Goal: Task Accomplishment & Management: Complete application form

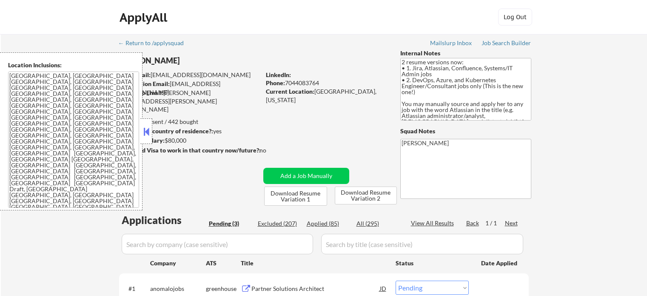
select select ""pending""
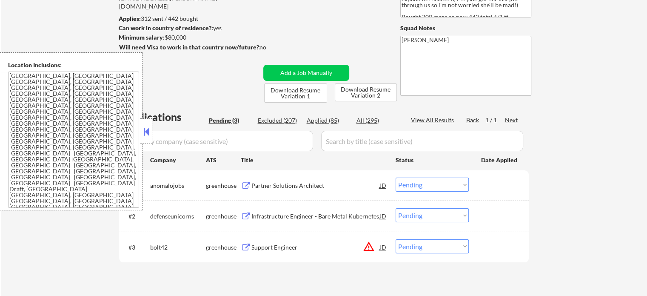
scroll to position [128, 0]
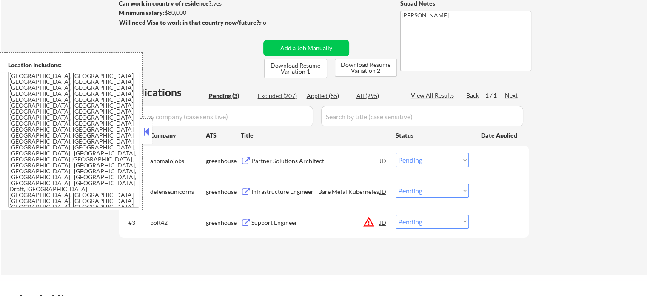
click at [463, 219] on select "Choose an option... Pending Applied Excluded (Questions) Excluded (Expired) Exc…" at bounding box center [432, 221] width 73 height 14
click at [567, 199] on div "← Return to /applysquad Mailslurp Inbox Job Search Builder Elizabeth Marion Use…" at bounding box center [324, 90] width 646 height 368
click at [284, 165] on div "Partner Solutions Architect" at bounding box center [315, 160] width 128 height 15
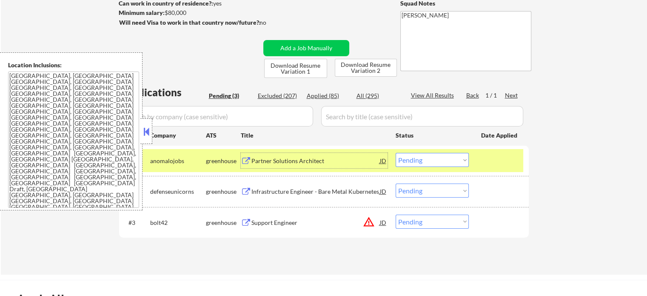
click at [415, 161] on select "Choose an option... Pending Applied Excluded (Questions) Excluded (Expired) Exc…" at bounding box center [432, 160] width 73 height 14
click at [396, 153] on select "Choose an option... Pending Applied Excluded (Questions) Excluded (Expired) Exc…" at bounding box center [432, 160] width 73 height 14
click at [494, 156] on div at bounding box center [499, 160] width 37 height 15
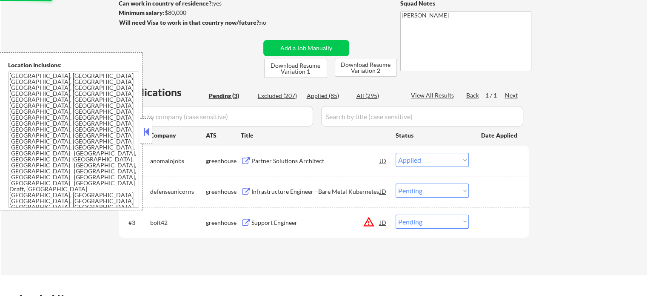
click at [317, 193] on div "Infrastructure Engineer - Bare Metal Kubernetes" at bounding box center [315, 191] width 128 height 9
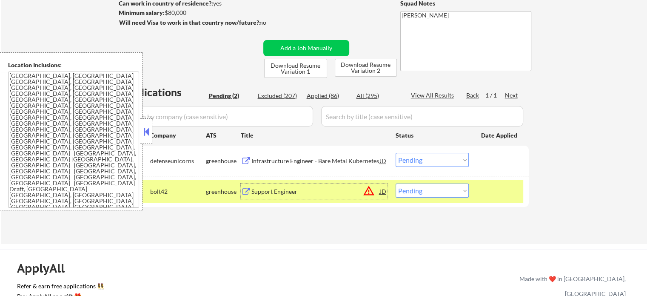
click at [415, 160] on select "Choose an option... Pending Applied Excluded (Questions) Excluded (Expired) Exc…" at bounding box center [432, 160] width 73 height 14
click at [396, 153] on select "Choose an option... Pending Applied Excluded (Questions) Excluded (Expired) Exc…" at bounding box center [432, 160] width 73 height 14
click at [490, 159] on div at bounding box center [499, 160] width 37 height 15
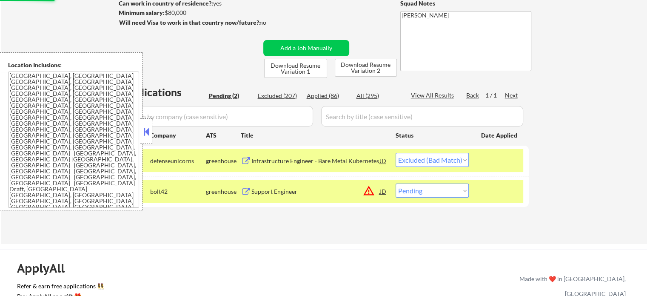
click at [490, 159] on div at bounding box center [499, 160] width 37 height 15
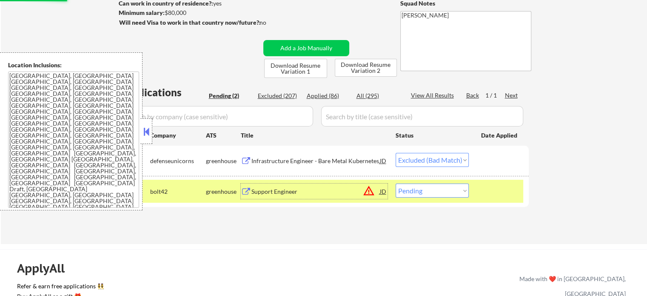
click at [268, 189] on div "Support Engineer" at bounding box center [315, 191] width 128 height 9
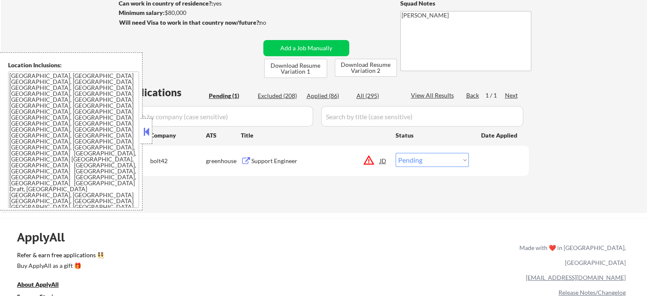
click at [431, 161] on select "Choose an option... Pending Applied Excluded (Questions) Excluded (Expired) Exc…" at bounding box center [432, 160] width 73 height 14
select select ""excluded""
click at [396, 153] on select "Choose an option... Pending Applied Excluded (Questions) Excluded (Expired) Exc…" at bounding box center [432, 160] width 73 height 14
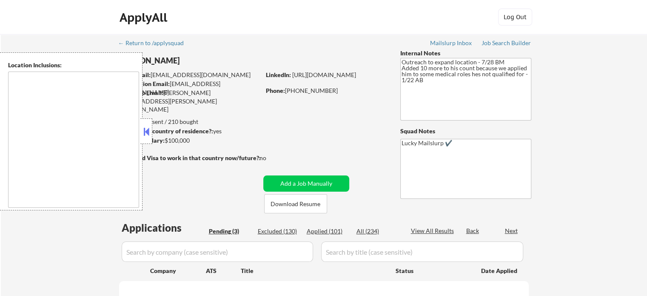
select select ""pending""
type textarea "Austin, TX West Lake Hills, TX Rollingwood, TX Cedar Park, TX Pflugerville, TX …"
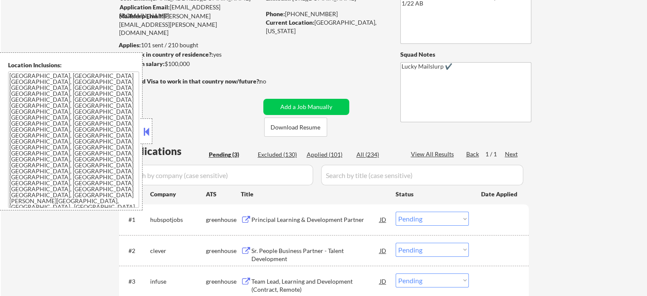
scroll to position [170, 0]
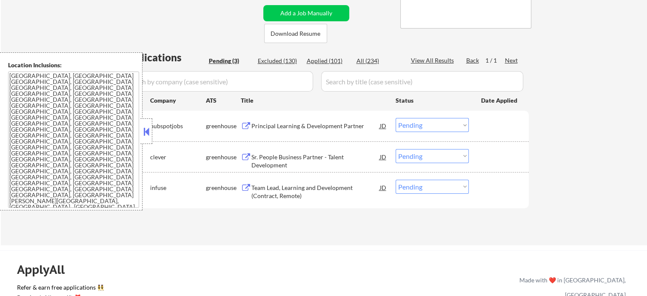
click at [261, 130] on div "Principal Learning & Development Partner" at bounding box center [315, 126] width 128 height 9
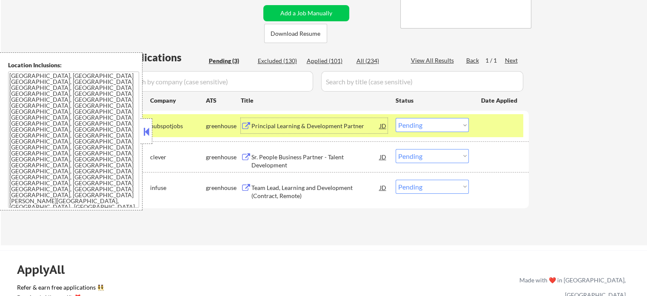
click at [405, 124] on select "Choose an option... Pending Applied Excluded (Questions) Excluded (Expired) Exc…" at bounding box center [432, 125] width 73 height 14
click at [396, 118] on select "Choose an option... Pending Applied Excluded (Questions) Excluded (Expired) Exc…" at bounding box center [432, 125] width 73 height 14
click at [496, 126] on div at bounding box center [499, 125] width 37 height 15
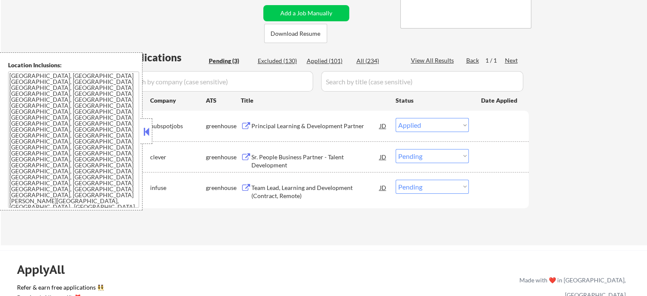
select select ""pending""
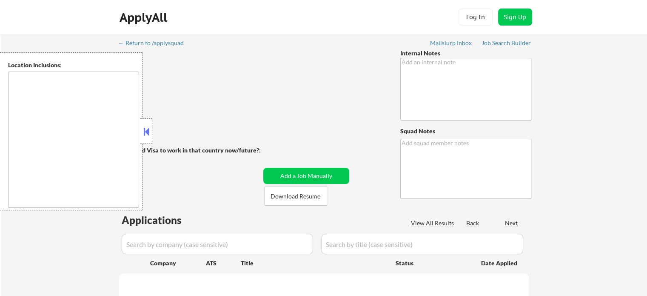
type textarea "Salary/Location Outreach -7/22 BM"
type textarea "Lucky Mailslurp ✔️"
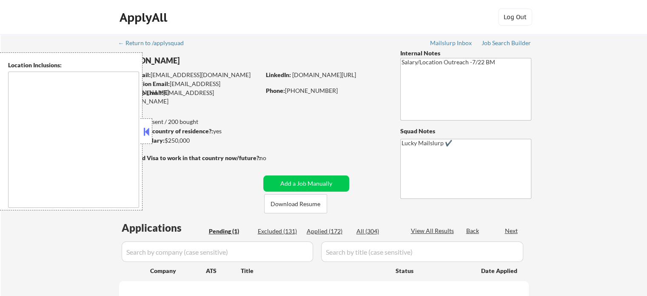
select select ""pending""
type textarea "[GEOGRAPHIC_DATA], [GEOGRAPHIC_DATA] [GEOGRAPHIC_DATA], [GEOGRAPHIC_DATA] [GEOG…"
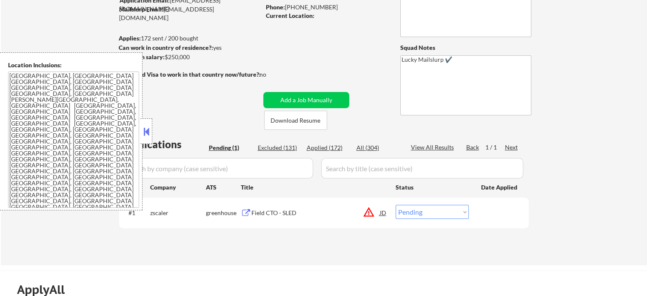
scroll to position [85, 0]
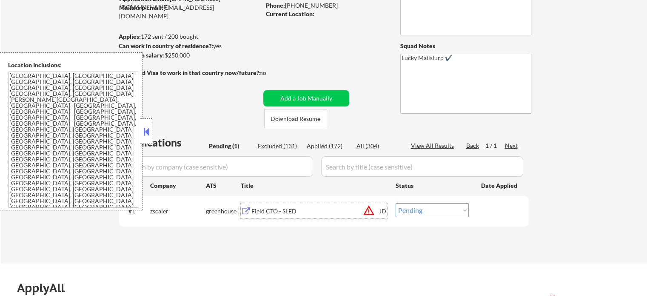
click at [294, 208] on div "Field CTO - SLED" at bounding box center [315, 211] width 128 height 9
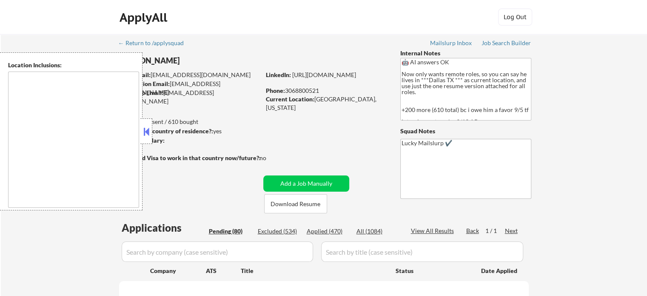
select select ""pending""
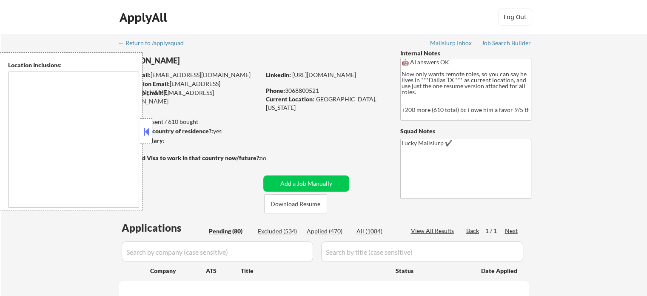
select select ""pending""
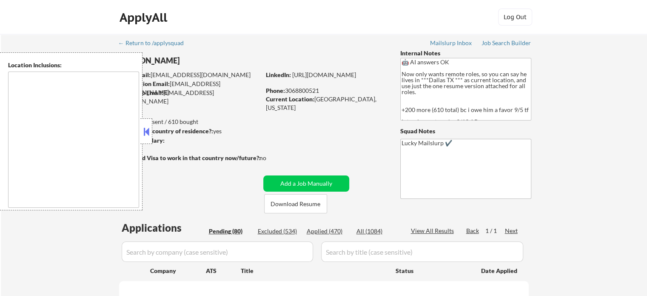
select select ""pending""
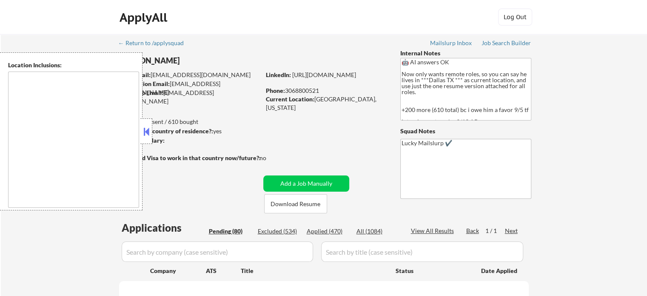
select select ""pending""
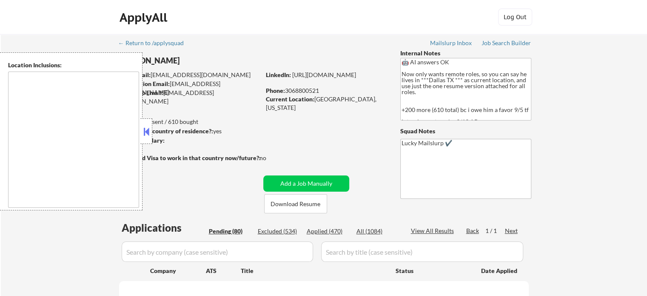
select select ""pending""
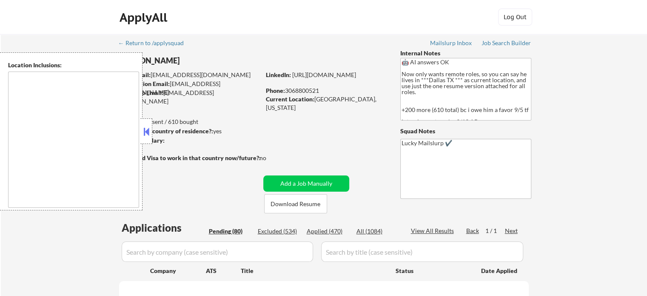
select select ""pending""
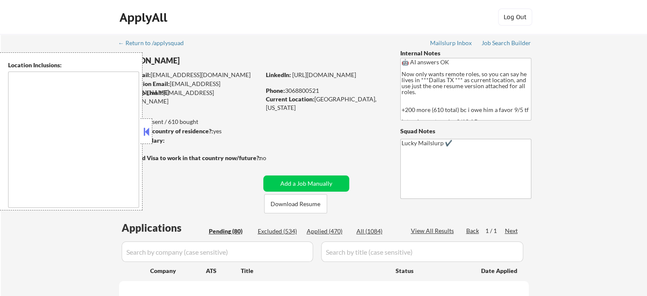
select select ""pending""
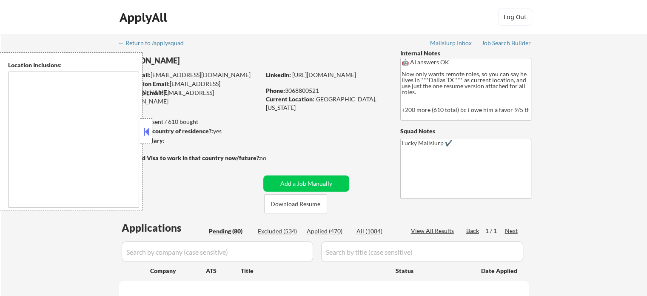
select select ""pending""
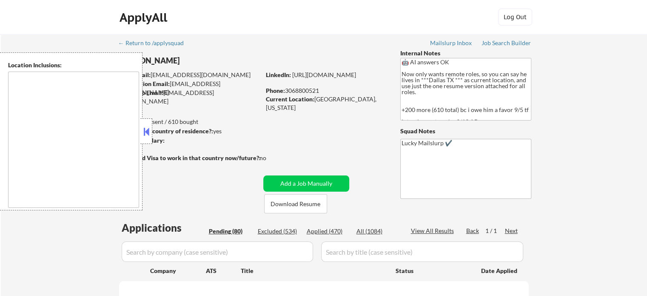
select select ""pending""
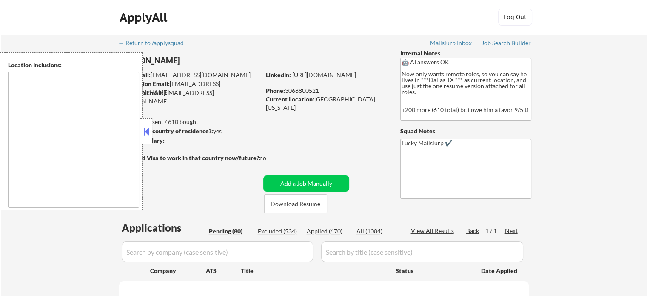
select select ""pending""
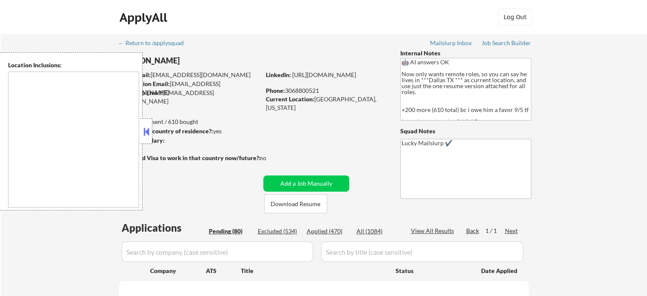
select select ""pending""
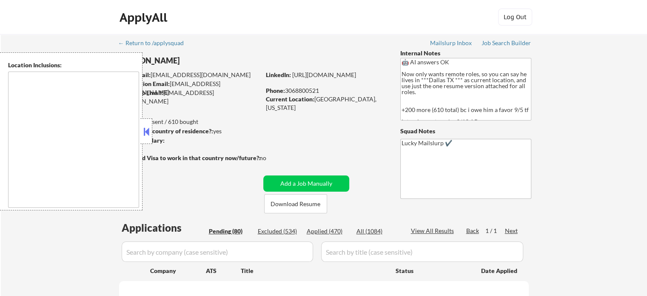
select select ""pending""
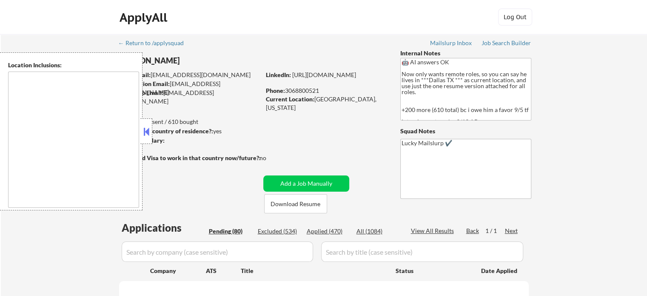
select select ""pending""
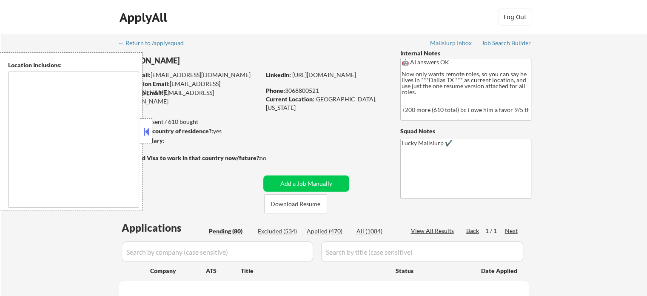
select select ""pending""
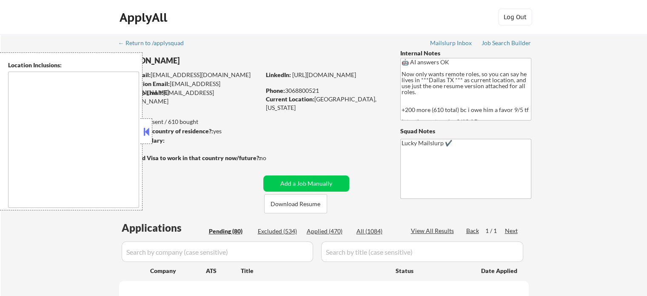
select select ""pending""
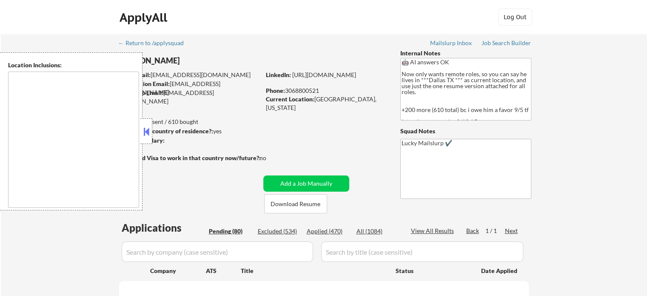
select select ""pending""
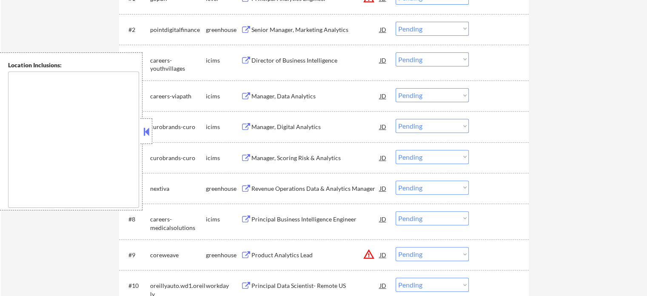
scroll to position [340, 0]
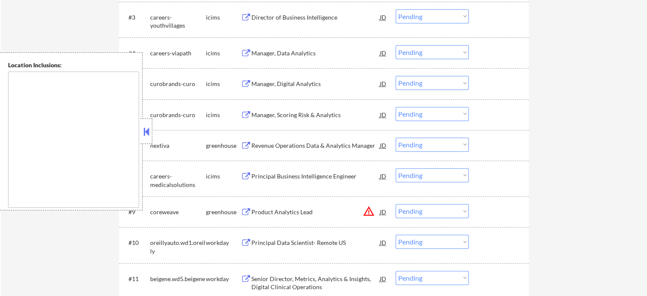
click at [311, 148] on div "Revenue Operations Data & Analytics Manager" at bounding box center [315, 145] width 128 height 9
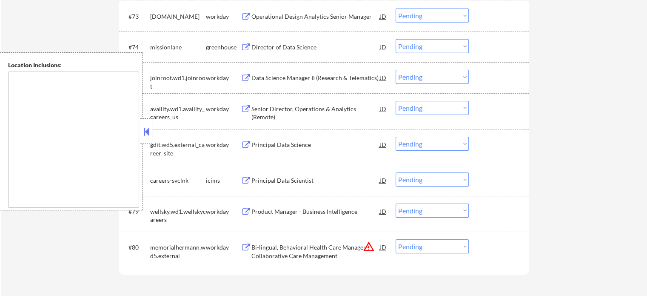
scroll to position [2759, 0]
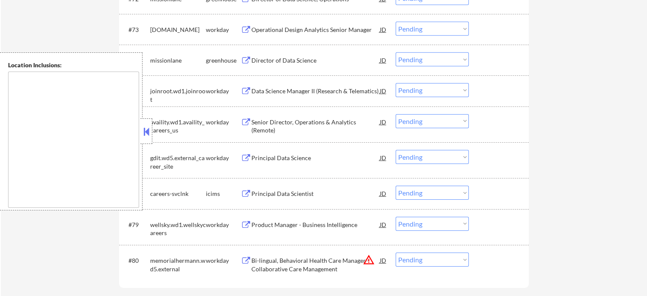
click at [264, 60] on div "Director of Data Science" at bounding box center [315, 60] width 128 height 9
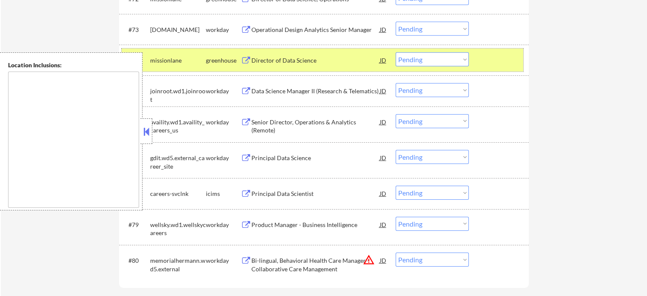
drag, startPoint x: 507, startPoint y: 63, endPoint x: 322, endPoint y: 42, distance: 186.1
click at [507, 62] on div at bounding box center [499, 59] width 37 height 15
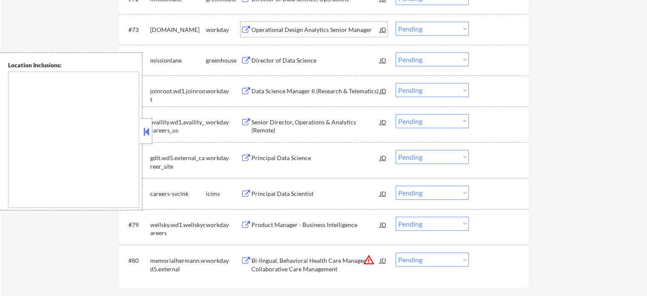
click at [307, 34] on div "Operational Design Analytics Senior Manager" at bounding box center [315, 29] width 128 height 15
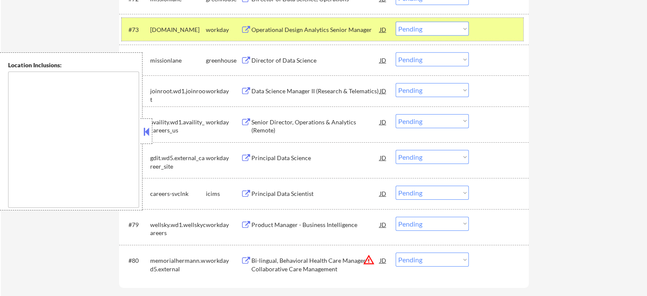
click at [504, 36] on div at bounding box center [499, 29] width 37 height 15
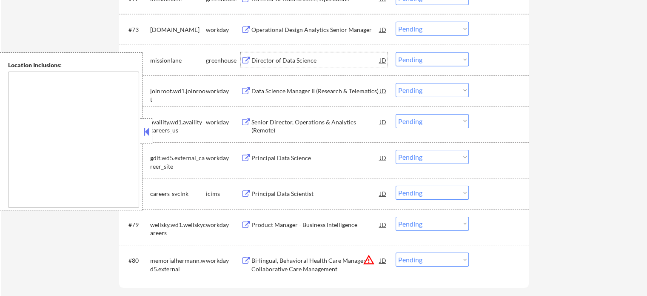
click at [286, 58] on div "Director of Data Science" at bounding box center [315, 60] width 128 height 9
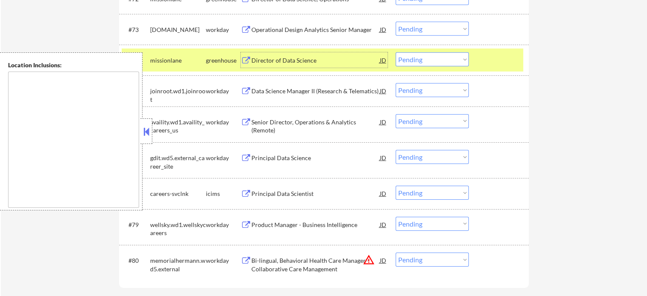
click at [480, 61] on div "#74 missionlane greenhouse Director of Data Science JD Choose an option... Pend…" at bounding box center [322, 59] width 401 height 23
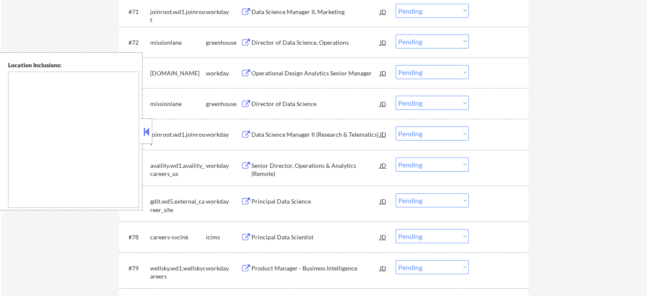
scroll to position [2674, 0]
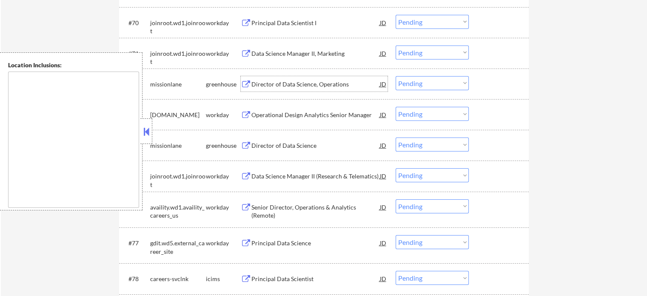
click at [279, 86] on div "Director of Data Science, Operations" at bounding box center [315, 84] width 128 height 9
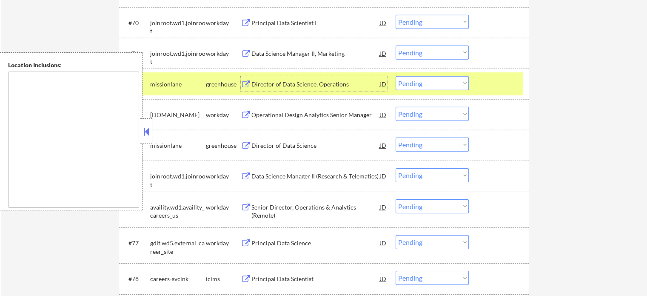
click at [482, 85] on div at bounding box center [499, 83] width 37 height 15
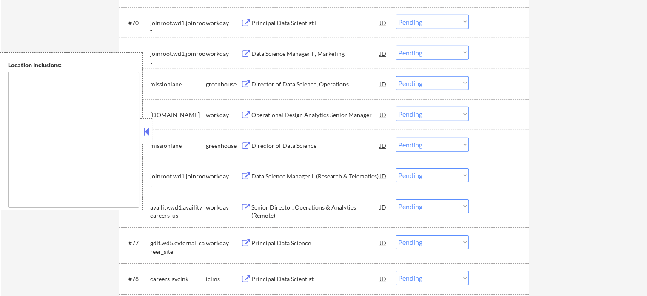
click at [296, 53] on div "Data Science Manager II, Marketing" at bounding box center [315, 53] width 128 height 9
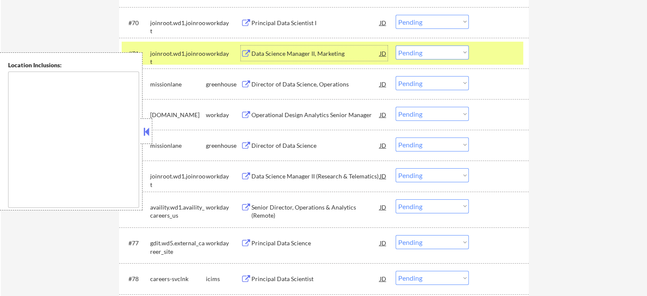
click at [288, 83] on div "Director of Data Science, Operations" at bounding box center [315, 84] width 128 height 9
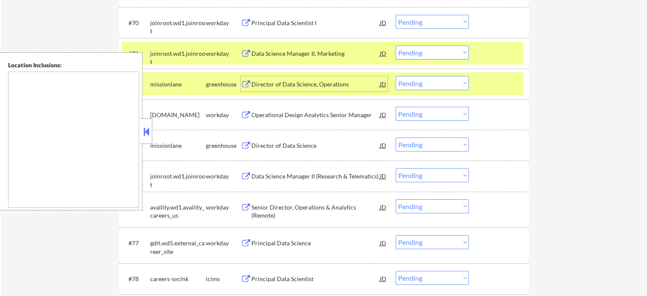
click at [301, 174] on div "Data Science Manager II (Research & Telematics)" at bounding box center [315, 176] width 128 height 9
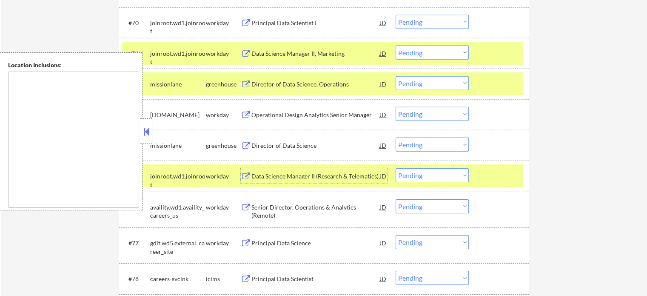
drag, startPoint x: 514, startPoint y: 180, endPoint x: 499, endPoint y: 114, distance: 67.3
click at [514, 180] on div at bounding box center [499, 175] width 37 height 15
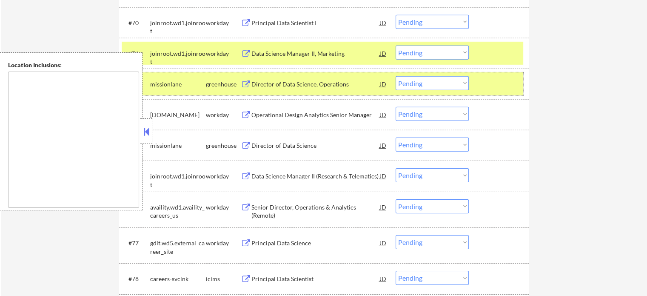
click at [487, 85] on div at bounding box center [499, 83] width 37 height 15
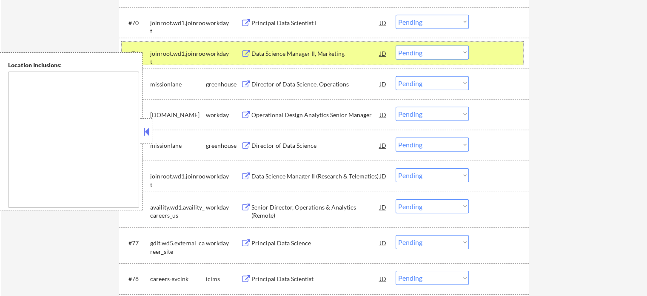
click at [497, 46] on div at bounding box center [499, 53] width 37 height 15
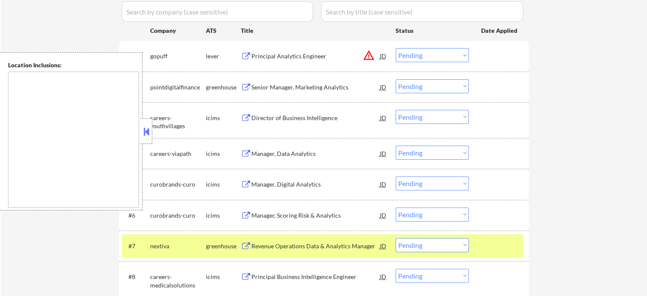
scroll to position [255, 0]
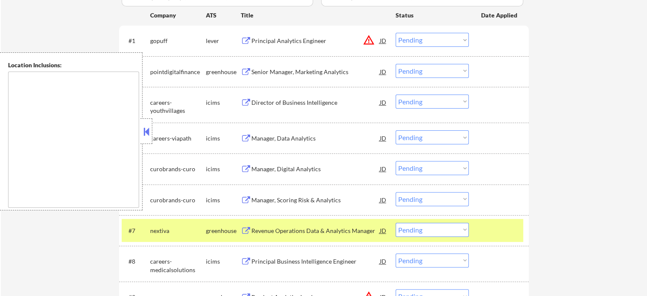
click at [492, 228] on div at bounding box center [499, 229] width 37 height 15
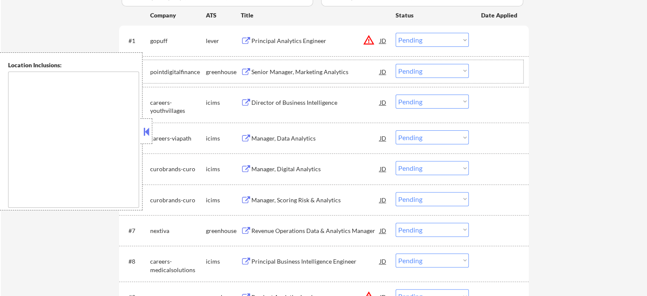
click at [277, 79] on div "#2 pointdigitalfinance greenhouse Senior Manager, Marketing Analytics JD Choose…" at bounding box center [322, 71] width 401 height 23
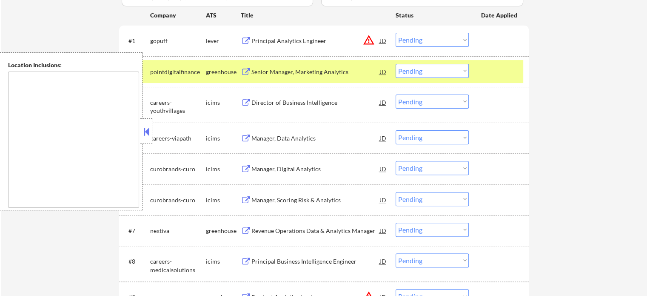
click at [277, 71] on div "Senior Manager, Marketing Analytics" at bounding box center [315, 72] width 128 height 9
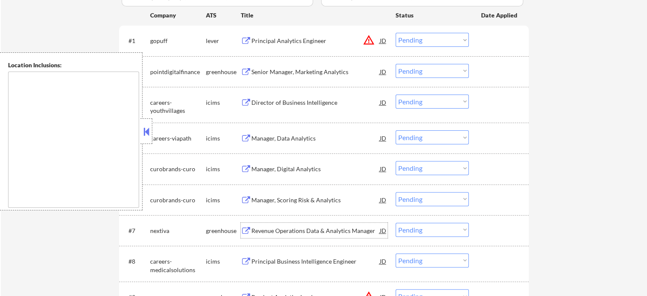
click at [282, 232] on div "Revenue Operations Data & Analytics Manager" at bounding box center [315, 230] width 128 height 9
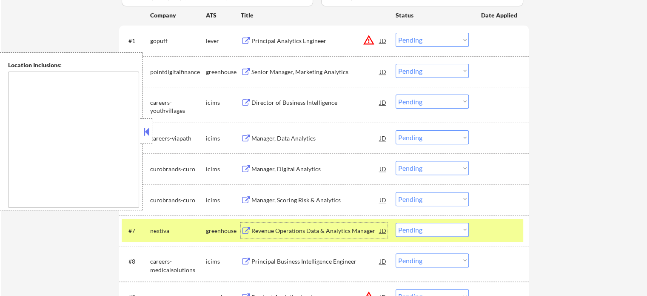
click at [486, 231] on div at bounding box center [499, 229] width 37 height 15
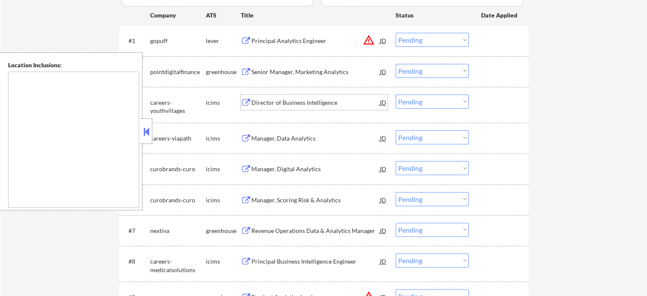
click at [323, 103] on div "Director of Business Intelligence" at bounding box center [315, 102] width 128 height 9
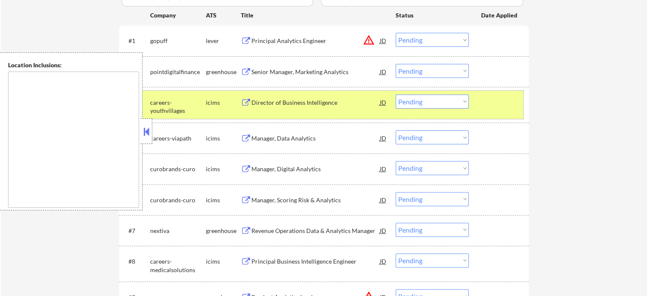
click at [487, 104] on div at bounding box center [499, 101] width 37 height 15
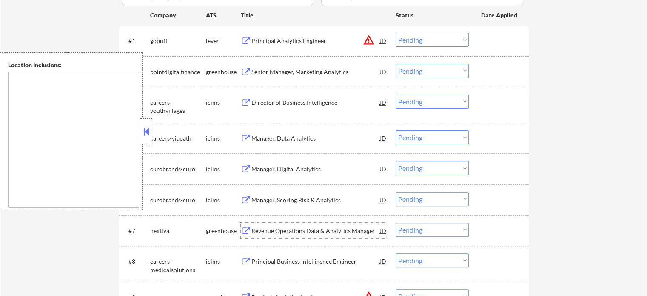
click at [286, 225] on div "Revenue Operations Data & Analytics Manager" at bounding box center [315, 229] width 128 height 15
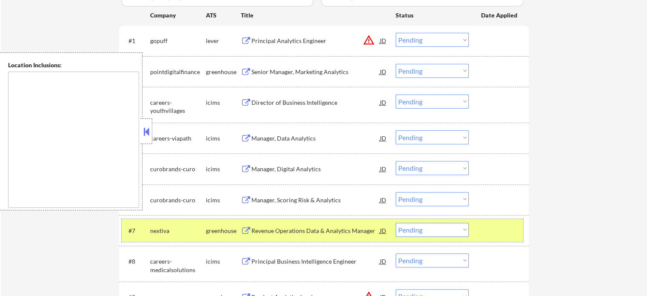
click at [501, 235] on div at bounding box center [499, 229] width 37 height 15
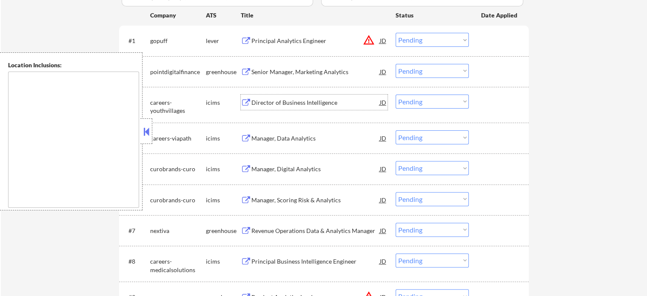
click at [275, 98] on div "Director of Business Intelligence" at bounding box center [315, 102] width 128 height 9
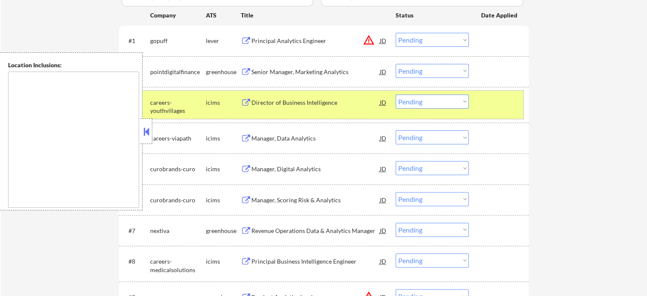
click at [492, 104] on div at bounding box center [499, 101] width 37 height 15
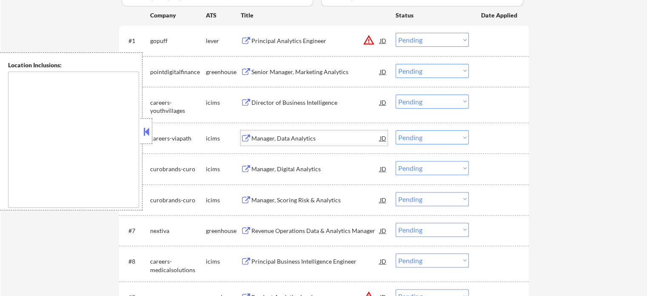
click at [264, 140] on div "Manager, Data Analytics" at bounding box center [315, 138] width 128 height 9
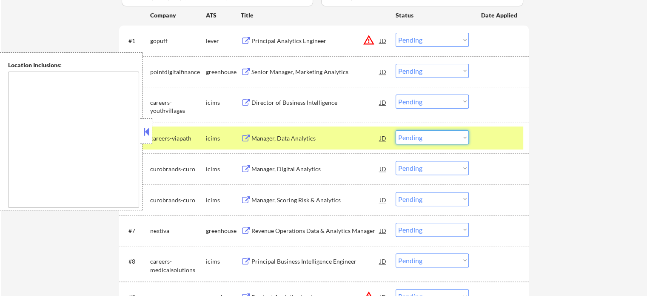
click at [416, 139] on select "Choose an option... Pending Applied Excluded (Questions) Excluded (Expired) Exc…" at bounding box center [432, 137] width 73 height 14
click at [396, 130] on select "Choose an option... Pending Applied Excluded (Questions) Excluded (Expired) Exc…" at bounding box center [432, 137] width 73 height 14
click at [492, 142] on div at bounding box center [499, 137] width 37 height 15
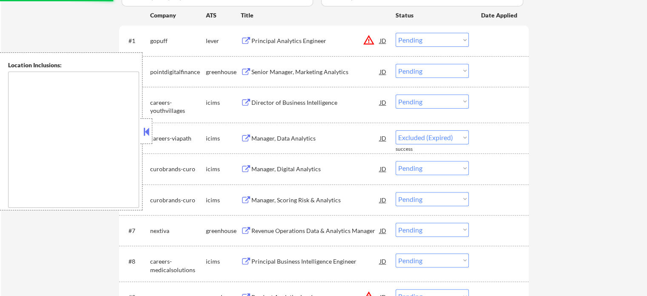
select select ""pending""
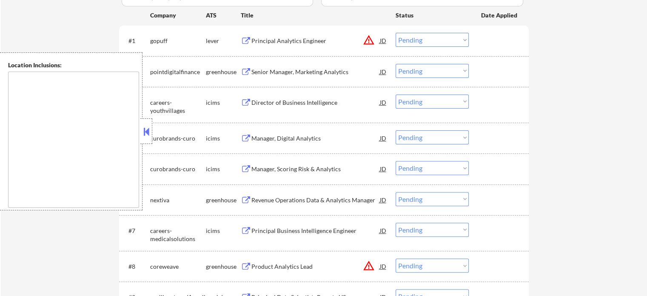
click at [276, 140] on div "Manager, Digital Analytics" at bounding box center [315, 138] width 128 height 9
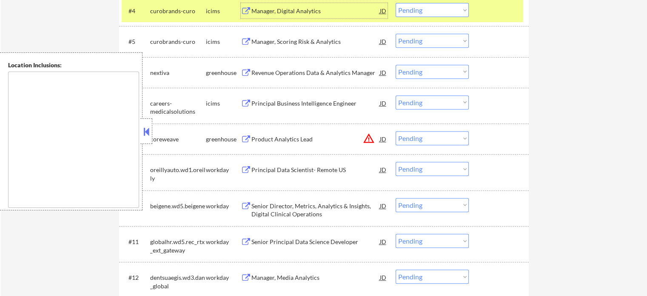
scroll to position [383, 0]
click at [296, 75] on div "Revenue Operations Data & Analytics Manager" at bounding box center [315, 72] width 128 height 9
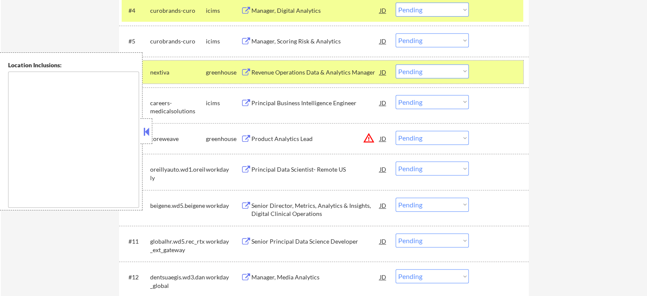
drag, startPoint x: 490, startPoint y: 68, endPoint x: 496, endPoint y: 20, distance: 48.1
click at [490, 65] on div at bounding box center [499, 71] width 37 height 15
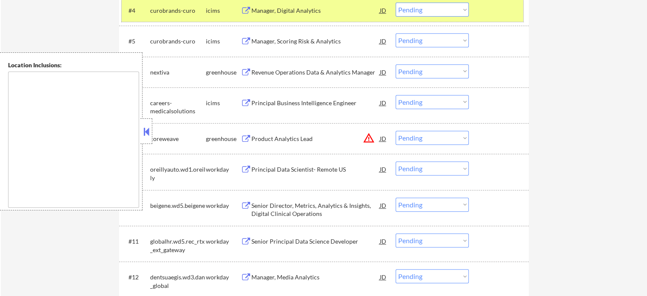
click at [496, 15] on div at bounding box center [499, 10] width 37 height 15
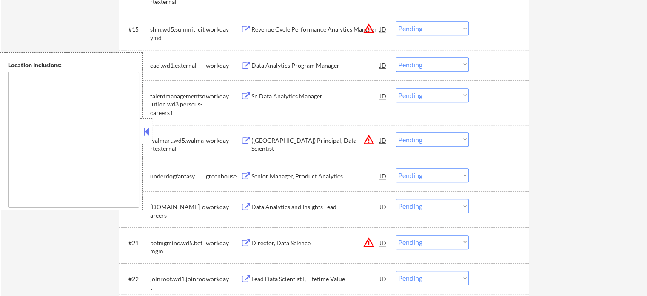
scroll to position [808, 0]
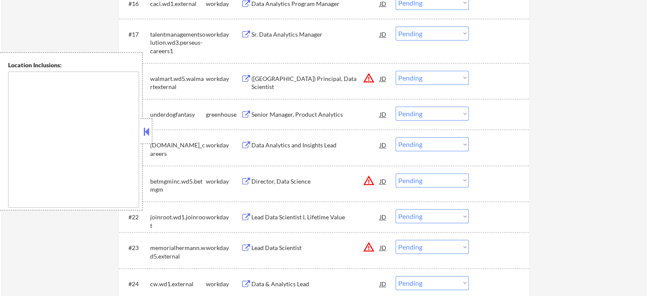
click at [272, 110] on div "Senior Manager, Product Analytics" at bounding box center [315, 114] width 128 height 9
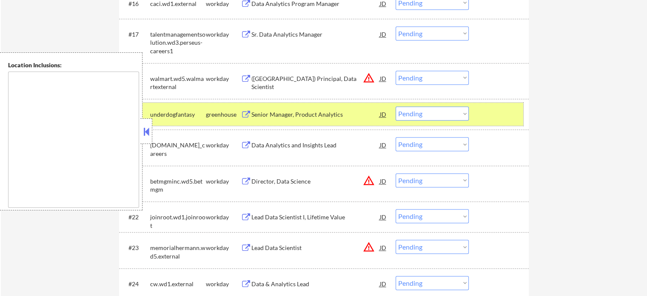
click at [500, 120] on div at bounding box center [499, 113] width 37 height 15
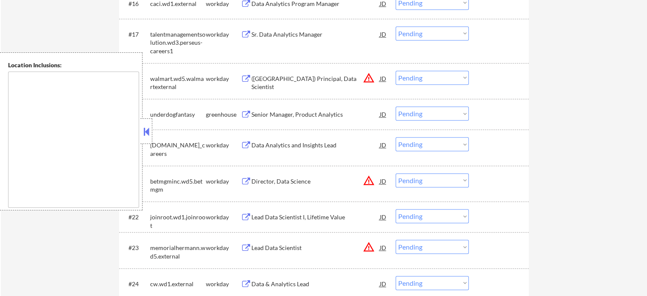
click at [279, 185] on div "Director, Data Science" at bounding box center [315, 181] width 128 height 9
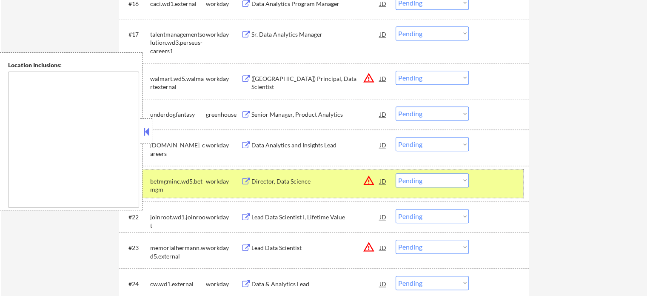
click at [515, 184] on div at bounding box center [499, 180] width 37 height 15
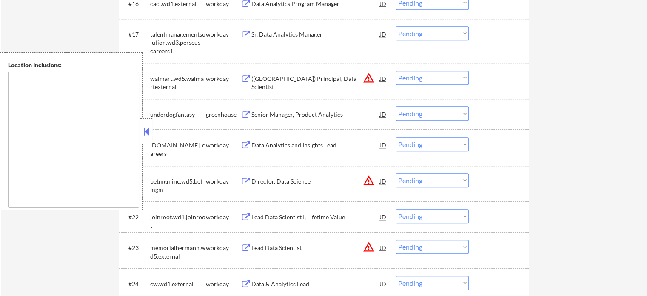
click at [274, 247] on div "Lead Data Scientist" at bounding box center [315, 247] width 128 height 9
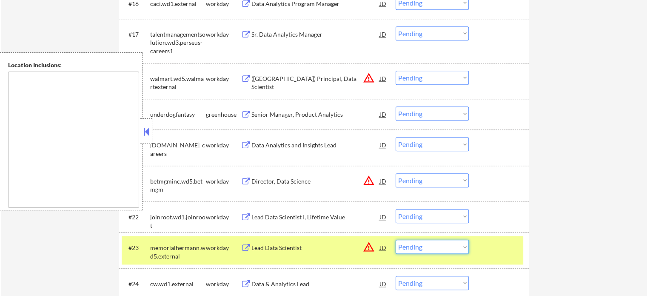
click at [432, 246] on select "Choose an option... Pending Applied Excluded (Questions) Excluded (Expired) Exc…" at bounding box center [432, 246] width 73 height 14
click at [396, 239] on select "Choose an option... Pending Applied Excluded (Questions) Excluded (Expired) Exc…" at bounding box center [432, 246] width 73 height 14
click at [499, 245] on div at bounding box center [499, 246] width 37 height 15
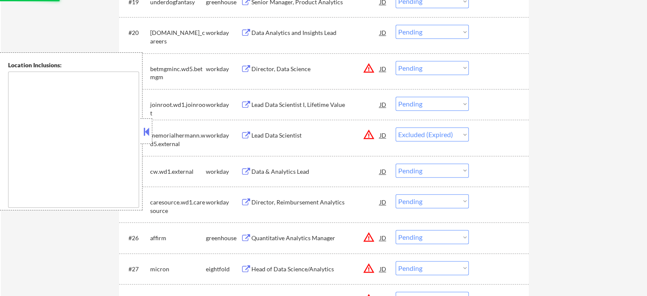
scroll to position [936, 0]
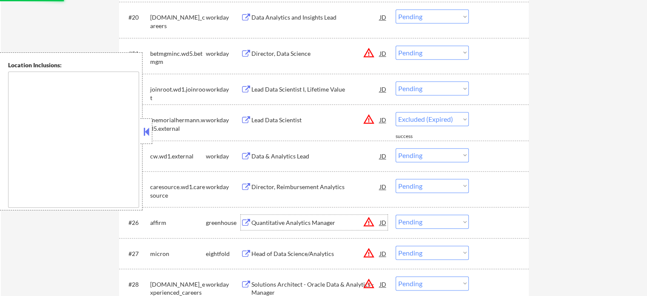
click at [282, 220] on div "Quantitative Analytics Manager" at bounding box center [315, 222] width 128 height 9
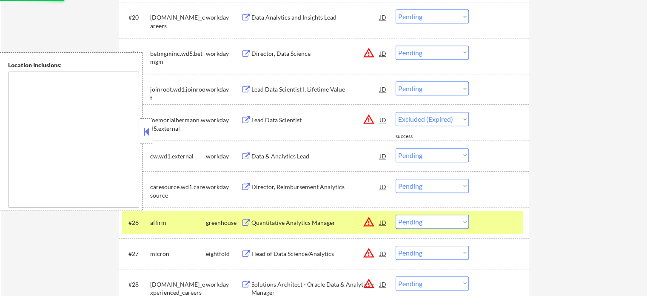
select select ""pending""
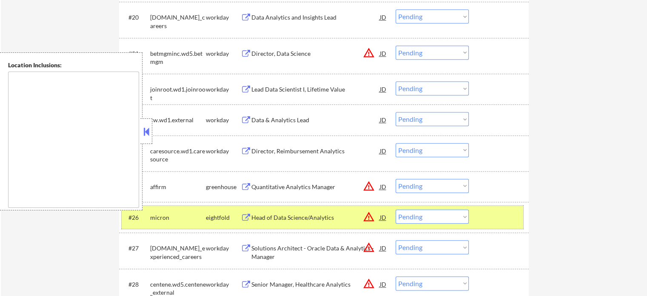
drag, startPoint x: 510, startPoint y: 216, endPoint x: 495, endPoint y: 214, distance: 15.4
click at [510, 216] on div at bounding box center [499, 216] width 37 height 15
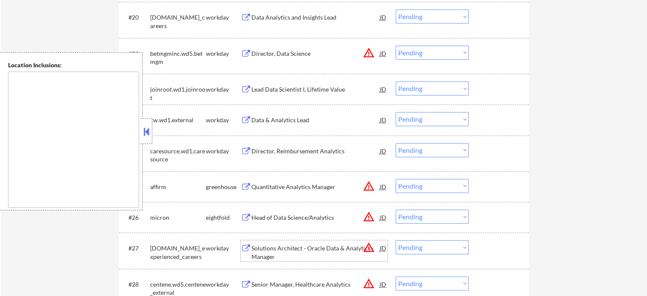
click at [315, 248] on div "Solutions Architect - Oracle Data & Analytics - Manager" at bounding box center [315, 252] width 128 height 17
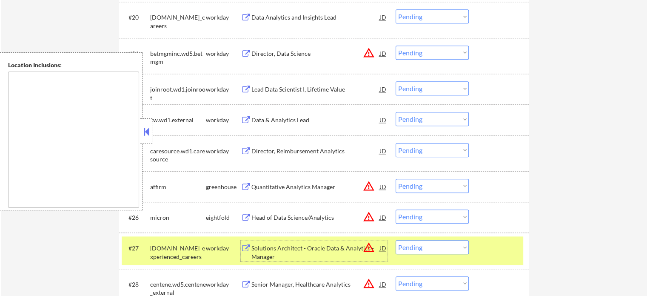
click at [422, 247] on select "Choose an option... Pending Applied Excluded (Questions) Excluded (Expired) Exc…" at bounding box center [432, 247] width 73 height 14
click at [396, 240] on select "Choose an option... Pending Applied Excluded (Questions) Excluded (Expired) Exc…" at bounding box center [432, 247] width 73 height 14
select select ""pending""
click at [509, 251] on div at bounding box center [499, 247] width 37 height 15
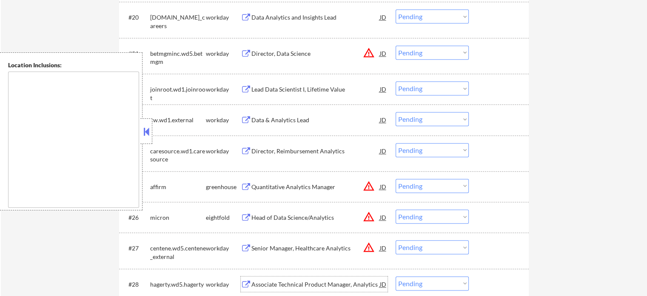
click at [286, 279] on div "Associate Technical Product Manager, Analytics" at bounding box center [315, 283] width 128 height 15
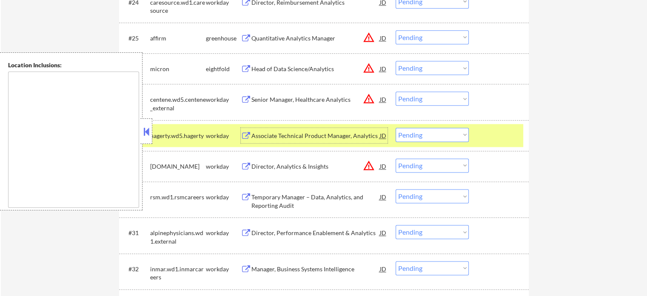
scroll to position [1106, 0]
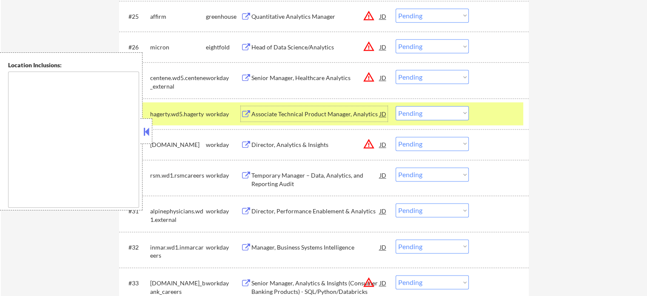
click at [499, 114] on div at bounding box center [499, 113] width 37 height 15
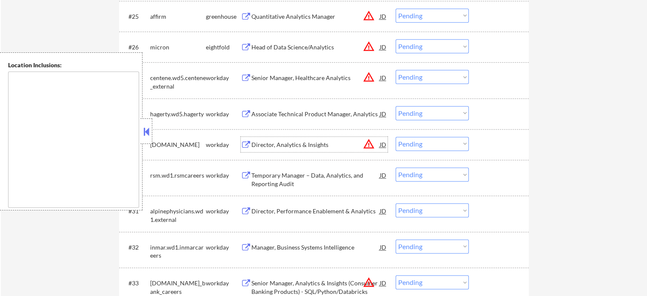
click at [270, 147] on div "Director, Analytics & Insights" at bounding box center [315, 144] width 128 height 9
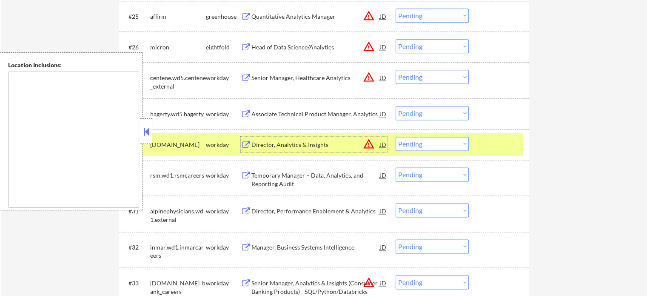
click at [428, 140] on select "Choose an option... Pending Applied Excluded (Questions) Excluded (Expired) Exc…" at bounding box center [432, 144] width 73 height 14
click at [396, 137] on select "Choose an option... Pending Applied Excluded (Questions) Excluded (Expired) Exc…" at bounding box center [432, 144] width 73 height 14
click at [492, 146] on div at bounding box center [499, 144] width 37 height 15
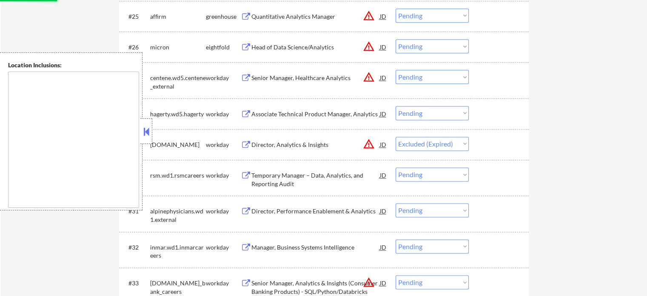
click at [312, 179] on div "Temporary Manager – Data, Analytics, and Reporting Audit" at bounding box center [315, 179] width 128 height 17
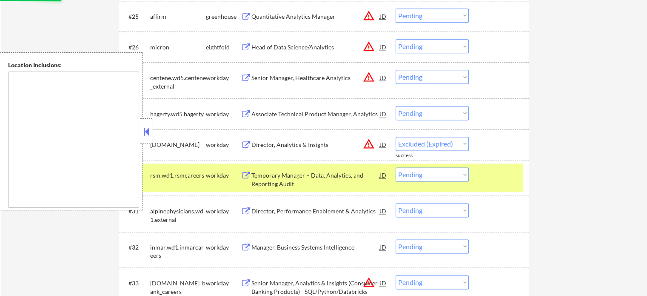
select select ""pending""
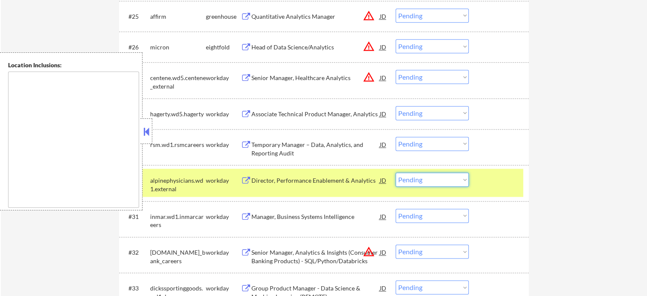
click at [432, 178] on select "Choose an option... Pending Applied Excluded (Questions) Excluded (Expired) Exc…" at bounding box center [432, 179] width 73 height 14
click at [396, 172] on select "Choose an option... Pending Applied Excluded (Questions) Excluded (Expired) Exc…" at bounding box center [432, 179] width 73 height 14
click at [492, 183] on div at bounding box center [499, 179] width 37 height 15
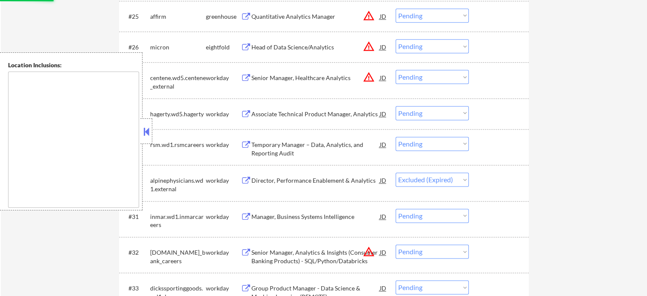
click at [297, 220] on div "Manager, Business Systems Intelligence" at bounding box center [315, 216] width 128 height 9
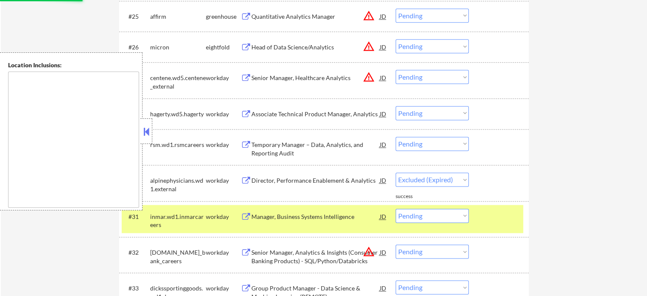
select select ""pending""
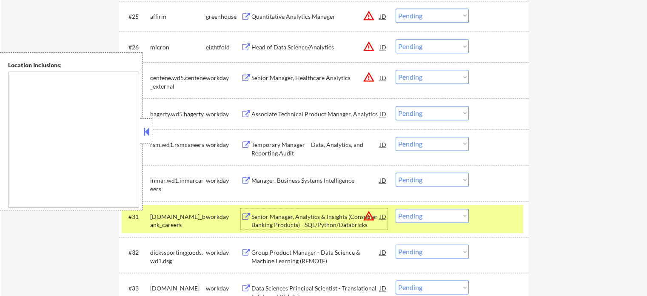
click at [495, 221] on div at bounding box center [499, 215] width 37 height 15
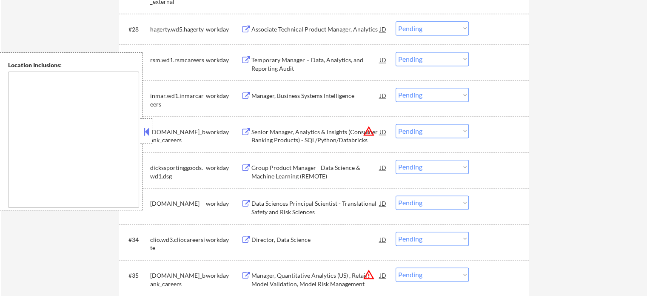
scroll to position [1233, 0]
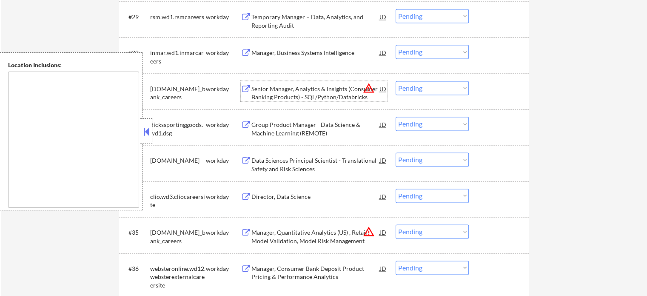
click at [301, 99] on div "Senior Manager, Analytics & Insights (Consumer Banking Products) - SQL/Python/D…" at bounding box center [315, 93] width 128 height 17
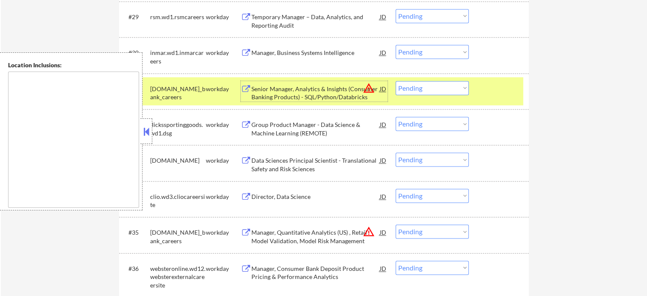
click at [415, 85] on select "Choose an option... Pending Applied Excluded (Questions) Excluded (Expired) Exc…" at bounding box center [432, 88] width 73 height 14
click at [396, 81] on select "Choose an option... Pending Applied Excluded (Questions) Excluded (Expired) Exc…" at bounding box center [432, 88] width 73 height 14
click at [483, 95] on div at bounding box center [499, 88] width 37 height 15
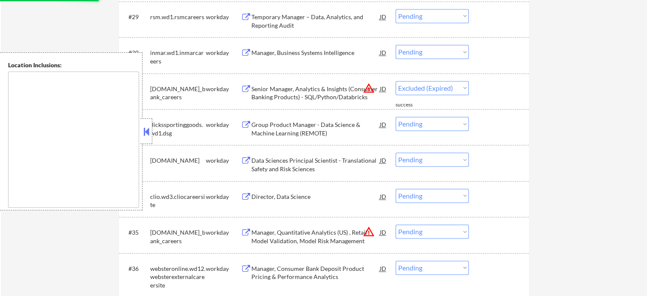
select select ""pending""
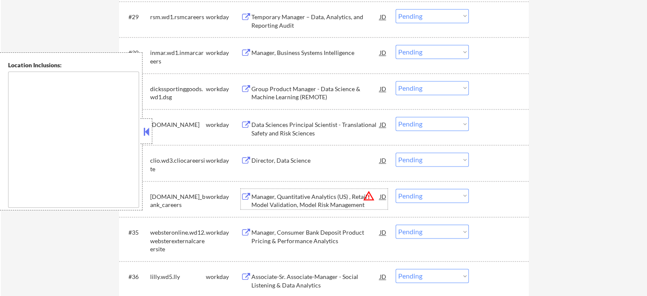
click at [324, 202] on div "Manager, Quantitative Analytics (US) , Retail Model Validation, Model Risk Mana…" at bounding box center [315, 200] width 128 height 17
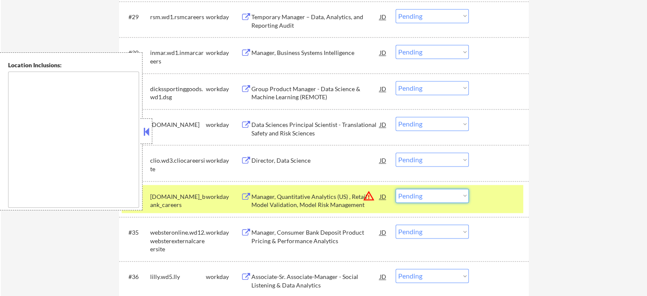
click at [440, 191] on select "Choose an option... Pending Applied Excluded (Questions) Excluded (Expired) Exc…" at bounding box center [432, 195] width 73 height 14
click at [396, 188] on select "Choose an option... Pending Applied Excluded (Questions) Excluded (Expired) Exc…" at bounding box center [432, 195] width 73 height 14
click at [484, 202] on div at bounding box center [499, 195] width 37 height 15
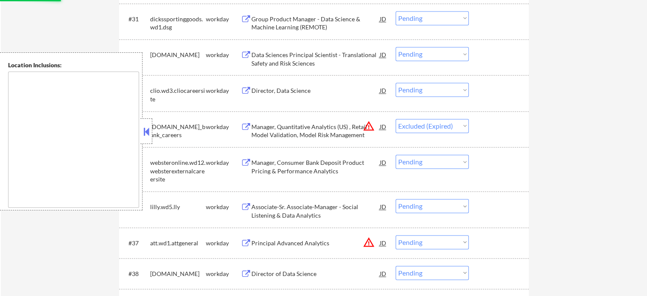
scroll to position [1318, 0]
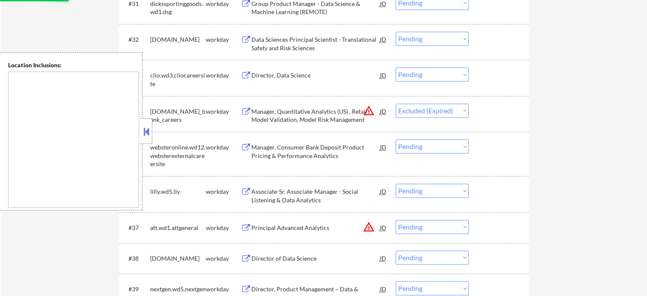
click at [300, 228] on div "Principal Advanced Analytics" at bounding box center [315, 227] width 128 height 9
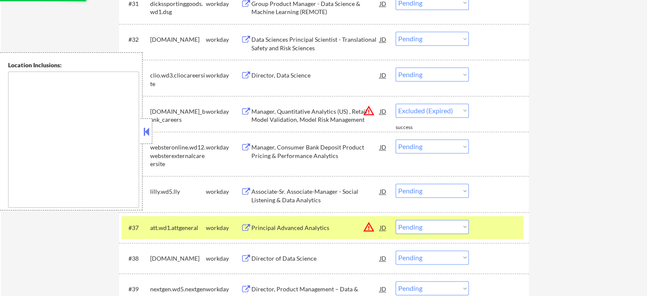
select select ""pending""
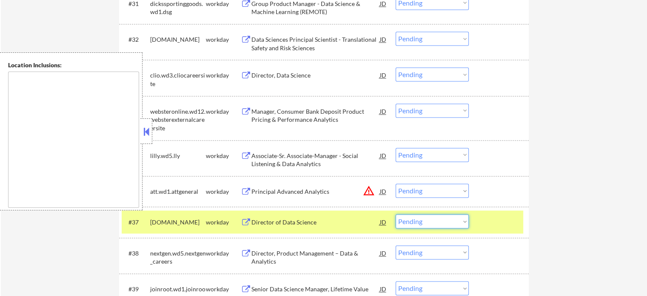
click at [449, 217] on select "Choose an option... Pending Applied Excluded (Questions) Excluded (Expired) Exc…" at bounding box center [432, 221] width 73 height 14
click at [396, 214] on select "Choose an option... Pending Applied Excluded (Questions) Excluded (Expired) Exc…" at bounding box center [432, 221] width 73 height 14
click at [484, 221] on div at bounding box center [499, 221] width 37 height 15
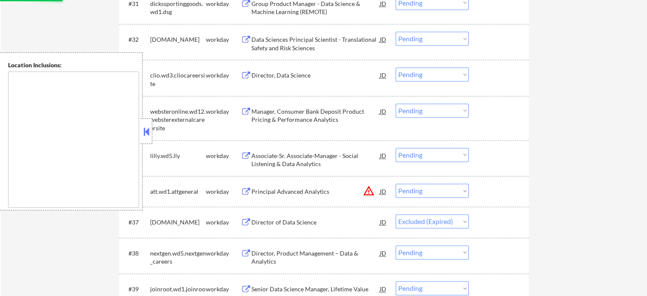
click at [324, 250] on div "Director, Product Management – Data & Analytics" at bounding box center [315, 257] width 128 height 17
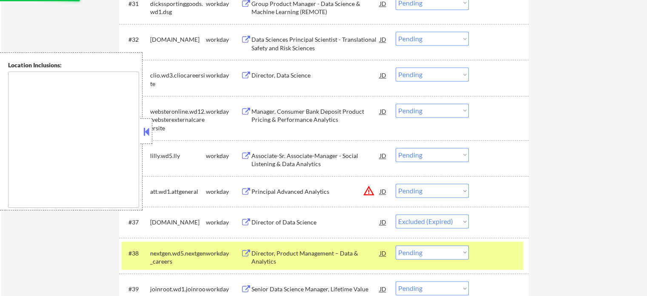
select select ""pending""
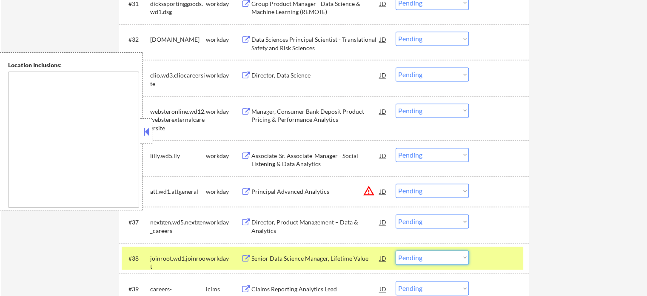
click at [423, 258] on select "Choose an option... Pending Applied Excluded (Questions) Excluded (Expired) Exc…" at bounding box center [432, 257] width 73 height 14
click at [396, 250] on select "Choose an option... Pending Applied Excluded (Questions) Excluded (Expired) Exc…" at bounding box center [432, 257] width 73 height 14
click at [473, 255] on div "#38 joinroot.wd1.joinroot workday Senior Data Science Manager, Lifetime Value J…" at bounding box center [322, 257] width 401 height 23
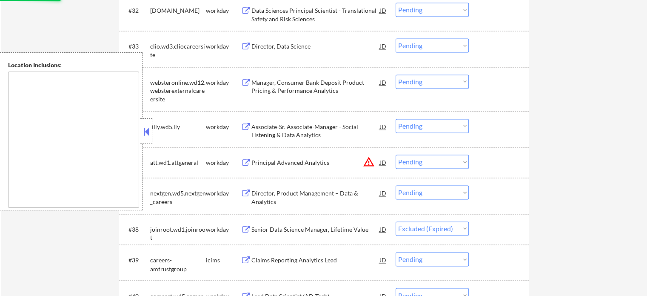
scroll to position [1404, 0]
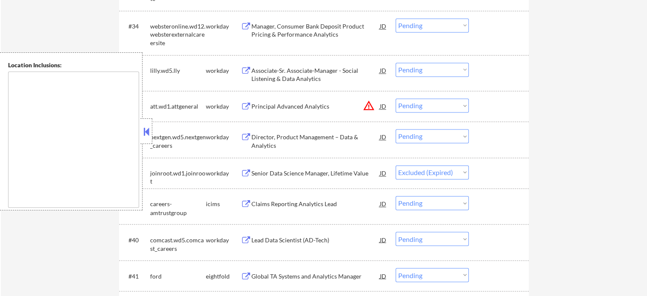
select select ""pending""
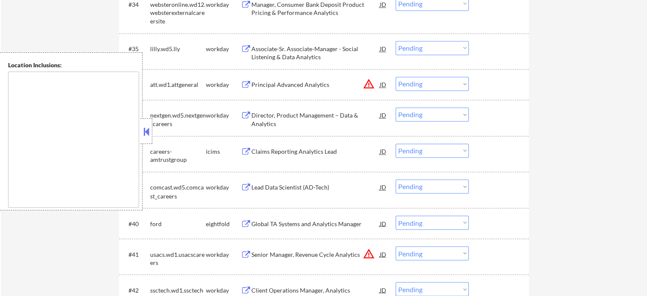
scroll to position [1446, 0]
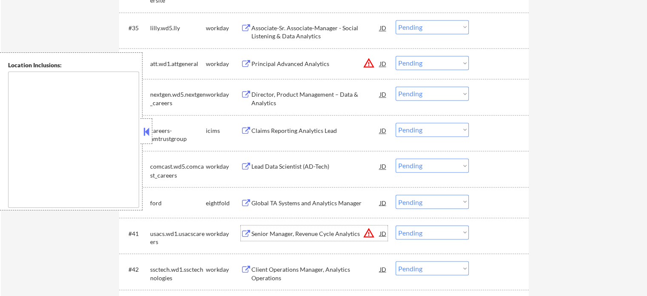
click at [295, 233] on div "Senior Manager, Revenue Cycle Analytics" at bounding box center [315, 233] width 128 height 9
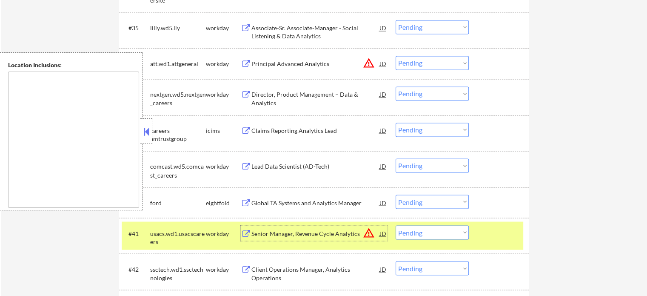
click at [491, 242] on div "#41 usacs.wd1.usacscareers workday Senior Manager, Revenue Cycle Analytics JD w…" at bounding box center [322, 235] width 401 height 28
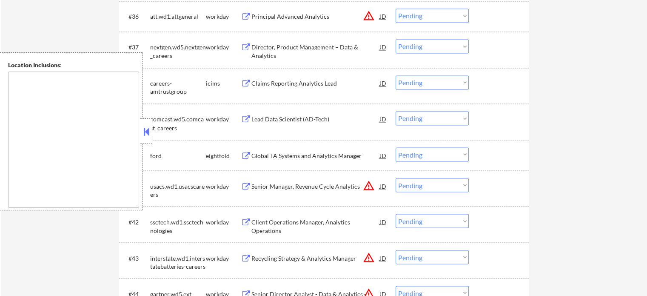
scroll to position [1574, 0]
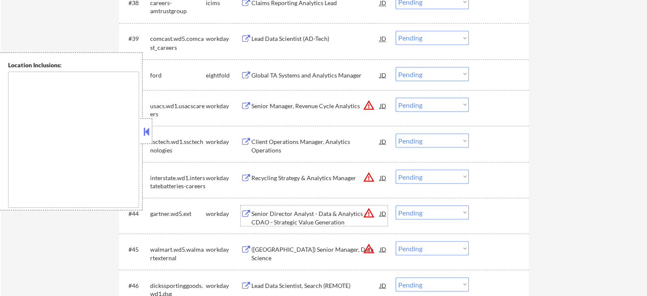
click at [282, 214] on div "Senior Director Analyst - Data & Analytics - CDAO - Strategic Value Generation" at bounding box center [315, 217] width 128 height 17
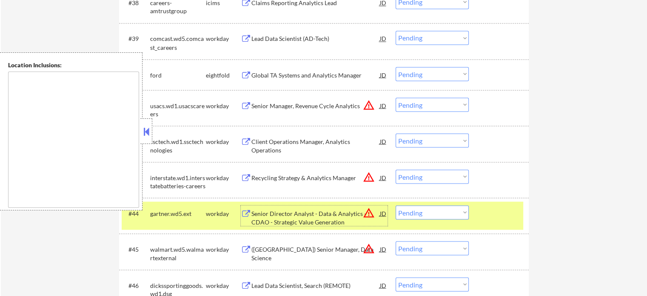
click at [484, 219] on div at bounding box center [499, 212] width 37 height 15
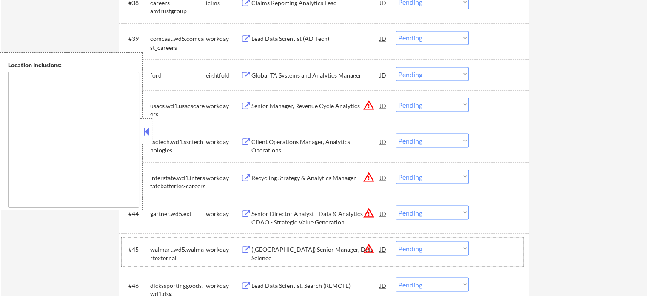
click at [323, 256] on div "#45 walmart.wd5.walmartexternal workday (USA) Senior Manager, Data Science JD w…" at bounding box center [322, 251] width 401 height 28
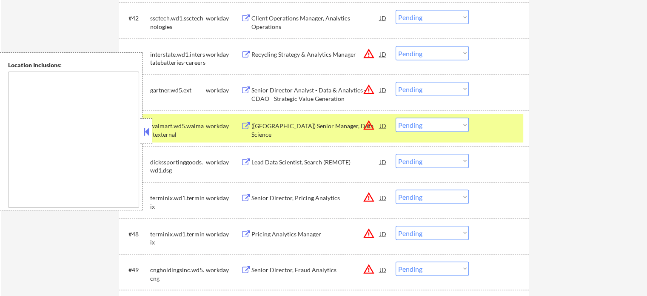
scroll to position [1701, 0]
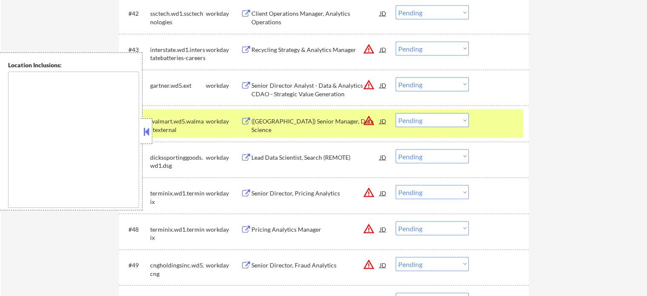
click at [491, 126] on div at bounding box center [499, 120] width 37 height 15
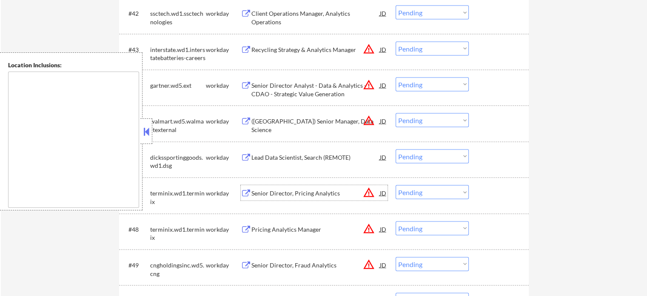
click at [311, 199] on div "Senior Director, Pricing Analytics" at bounding box center [315, 192] width 128 height 15
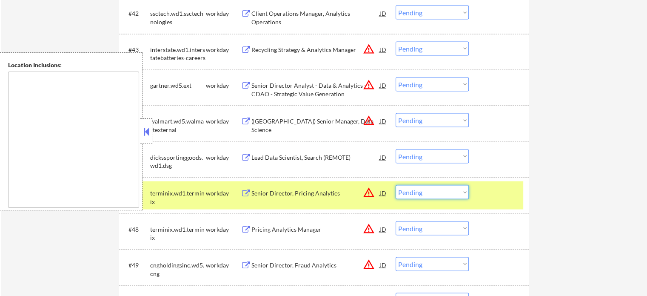
click at [415, 194] on select "Choose an option... Pending Applied Excluded (Questions) Excluded (Expired) Exc…" at bounding box center [432, 192] width 73 height 14
click at [396, 185] on select "Choose an option... Pending Applied Excluded (Questions) Excluded (Expired) Exc…" at bounding box center [432, 192] width 73 height 14
click at [487, 197] on div at bounding box center [499, 192] width 37 height 15
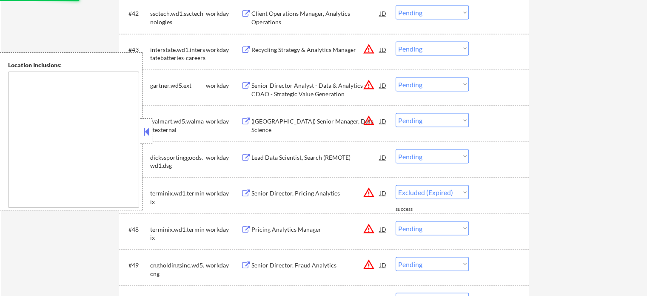
select select ""pending""
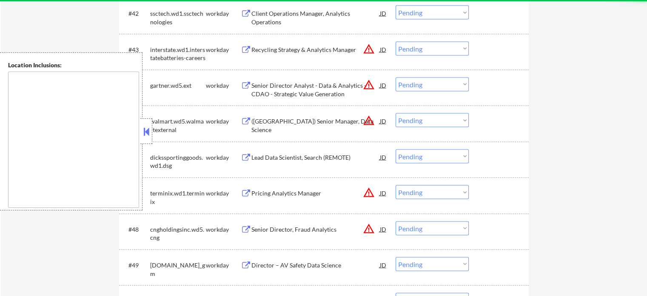
click at [293, 192] on div "Pricing Analytics Manager" at bounding box center [315, 193] width 128 height 9
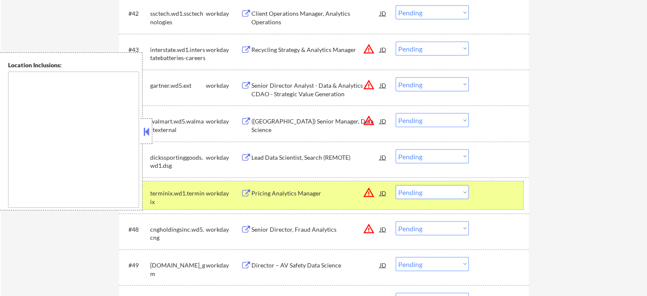
click at [488, 194] on div at bounding box center [499, 192] width 37 height 15
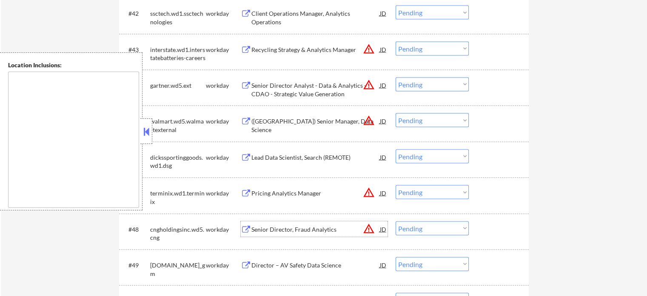
click at [315, 229] on div "Senior Director, Fraud Analytics" at bounding box center [315, 229] width 128 height 9
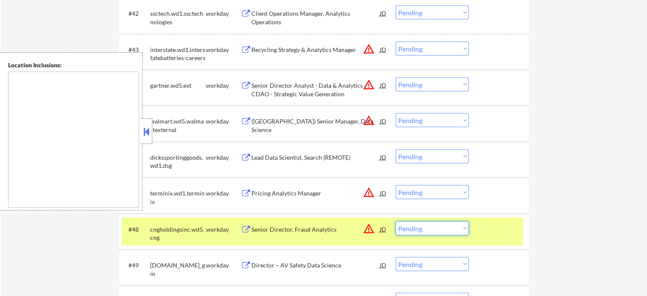
click at [414, 229] on select "Choose an option... Pending Applied Excluded (Questions) Excluded (Expired) Exc…" at bounding box center [432, 228] width 73 height 14
click at [396, 221] on select "Choose an option... Pending Applied Excluded (Questions) Excluded (Expired) Exc…" at bounding box center [432, 228] width 73 height 14
click at [486, 229] on div at bounding box center [499, 228] width 37 height 15
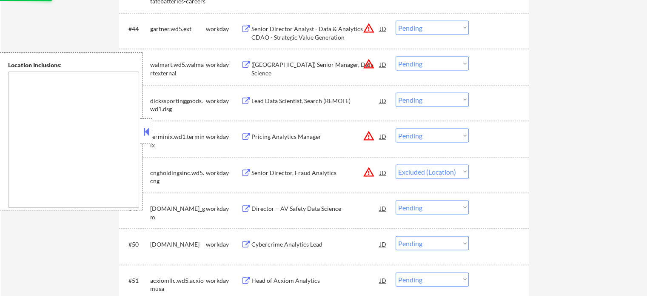
scroll to position [1829, 0]
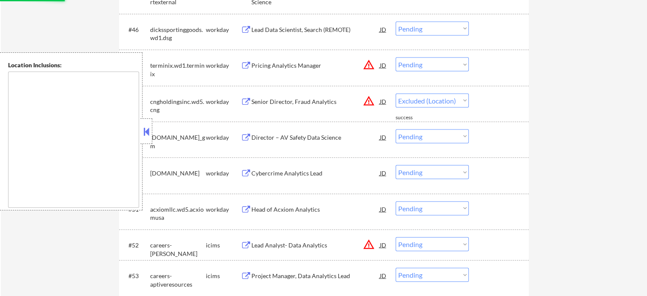
click at [297, 242] on div "Lead Analyst- Data Analytics" at bounding box center [315, 245] width 128 height 9
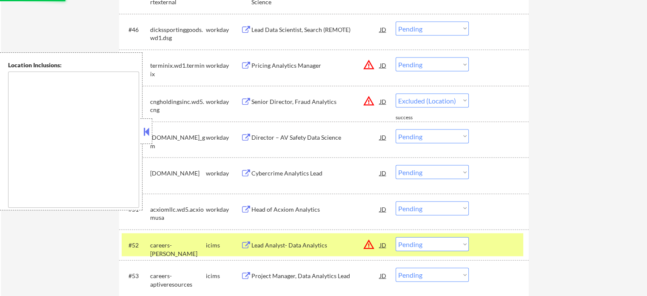
select select ""pending""
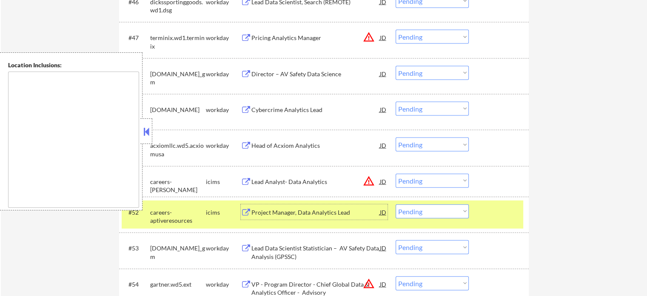
scroll to position [1914, 0]
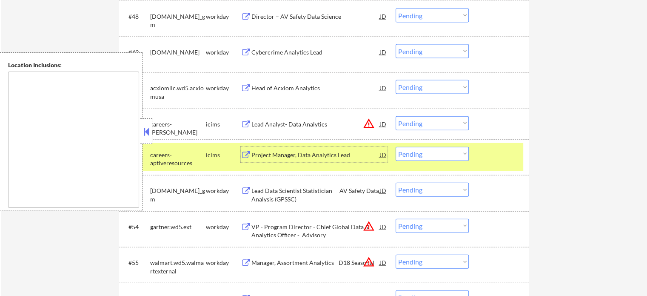
click at [498, 156] on div at bounding box center [499, 154] width 37 height 15
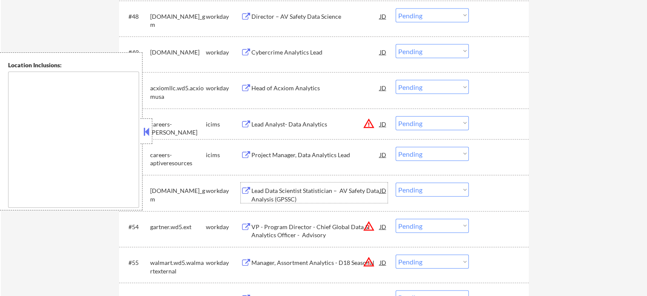
click at [320, 194] on div "Lead Data Scientist Statistician – AV Safety Data Analysis (GPSSC)" at bounding box center [315, 194] width 128 height 17
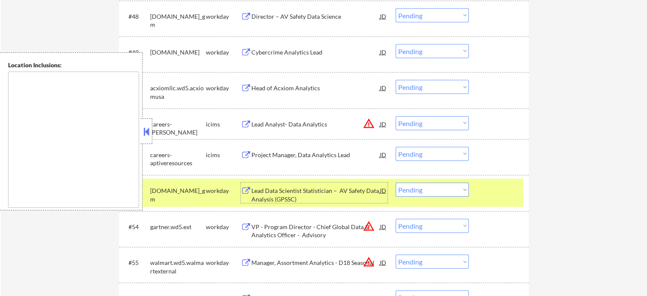
click at [439, 194] on select "Choose an option... Pending Applied Excluded (Questions) Excluded (Expired) Exc…" at bounding box center [432, 189] width 73 height 14
click at [396, 182] on select "Choose an option... Pending Applied Excluded (Questions) Excluded (Expired) Exc…" at bounding box center [432, 189] width 73 height 14
click at [480, 194] on div "#53 generalmotors.wd5.careers_gm workday Lead Data Scientist Statistician – AV …" at bounding box center [322, 193] width 401 height 28
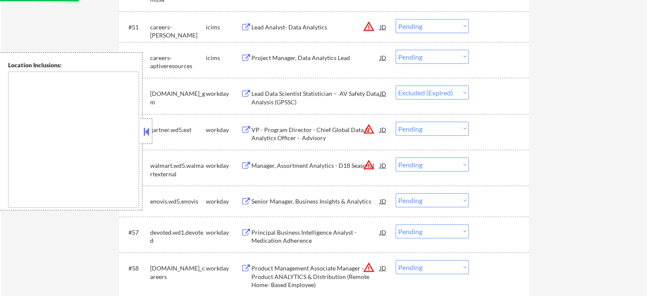
scroll to position [2084, 0]
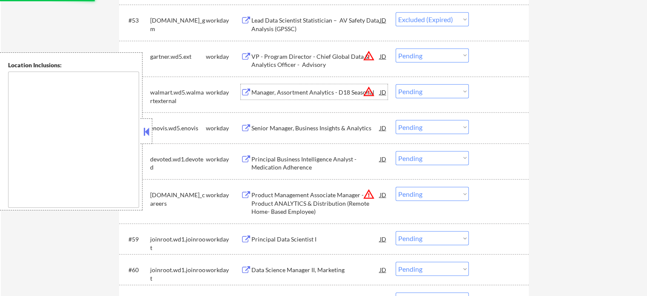
click at [322, 95] on div "Manager, Assortment Analytics - D18 Seasonal" at bounding box center [315, 92] width 128 height 9
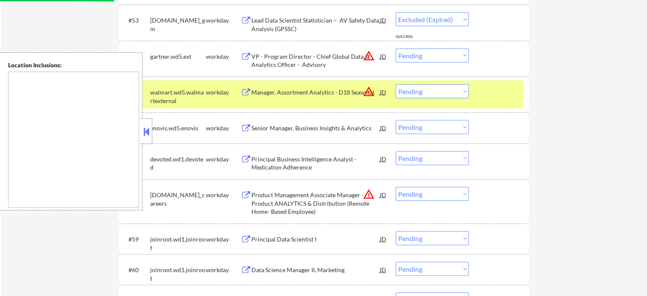
select select ""pending""
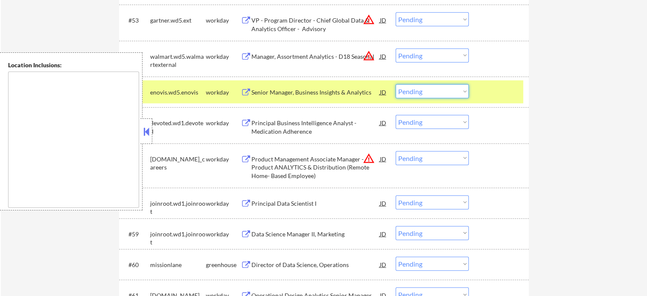
click at [419, 91] on select "Choose an option... Pending Applied Excluded (Questions) Excluded (Expired) Exc…" at bounding box center [432, 91] width 73 height 14
click at [396, 84] on select "Choose an option... Pending Applied Excluded (Questions) Excluded (Expired) Exc…" at bounding box center [432, 91] width 73 height 14
click at [487, 98] on div at bounding box center [499, 91] width 37 height 15
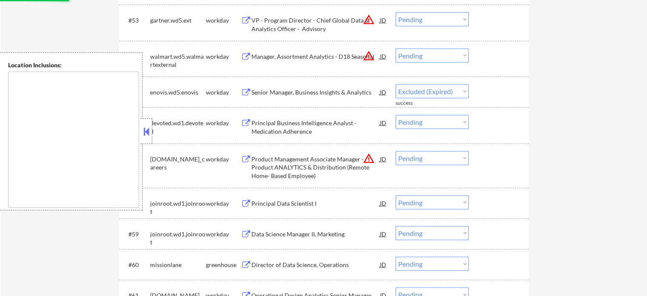
select select ""pending""
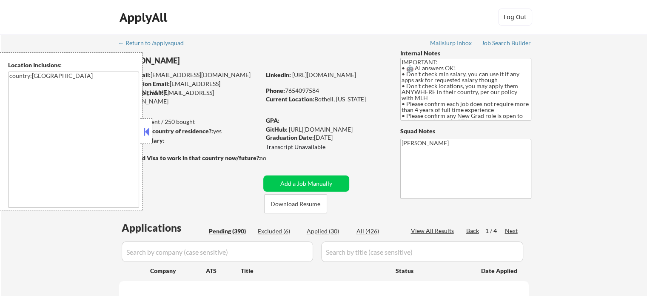
select select ""pending""
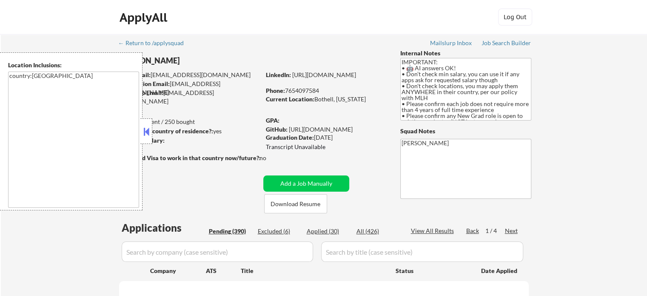
select select ""pending""
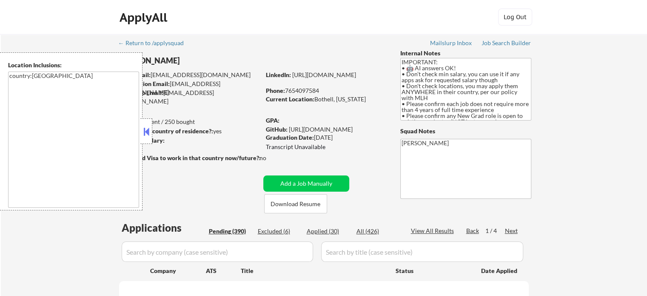
select select ""pending""
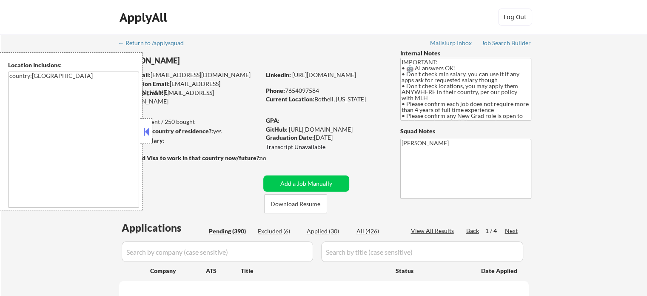
select select ""pending""
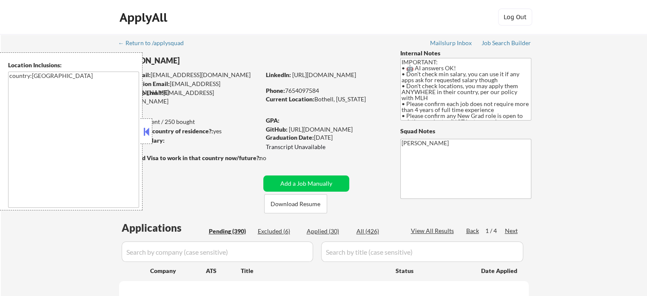
select select ""pending""
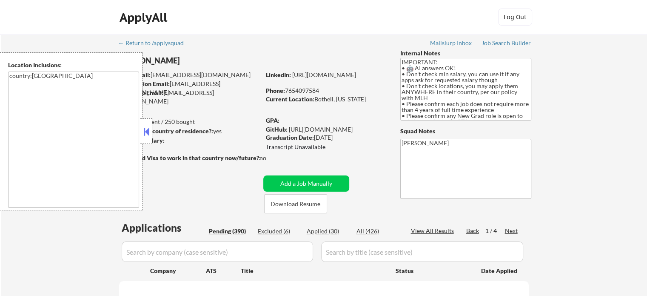
select select ""pending""
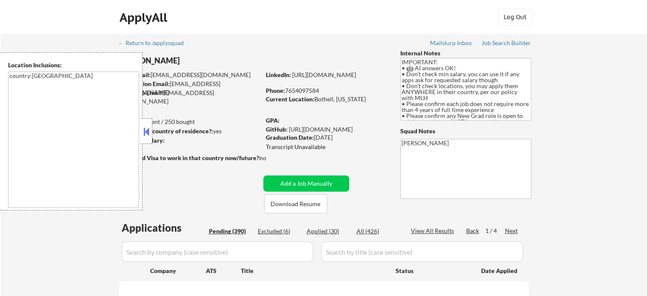
select select ""pending""
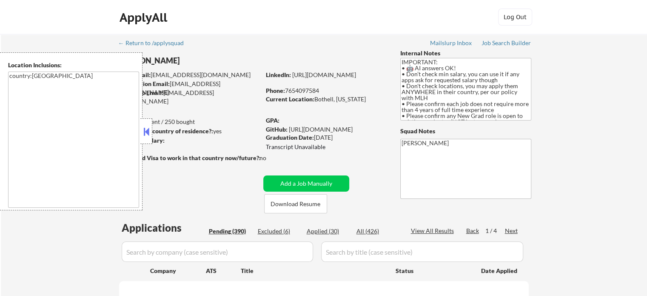
select select ""pending""
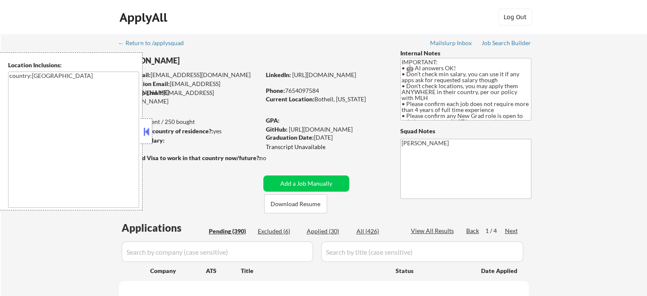
select select ""pending""
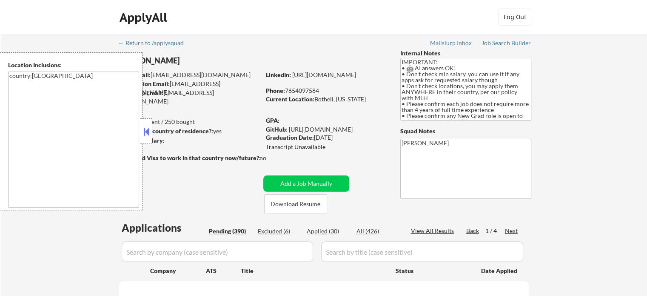
select select ""pending""
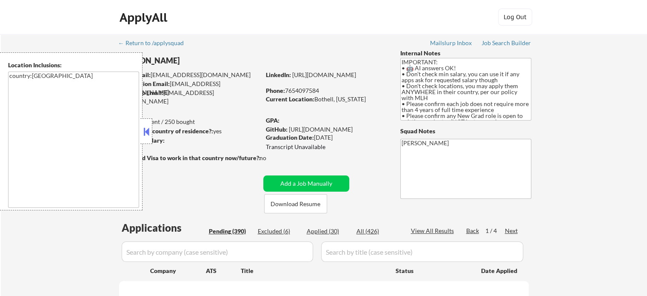
select select ""pending""
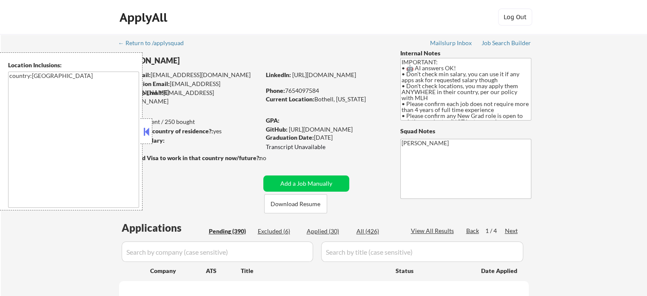
select select ""pending""
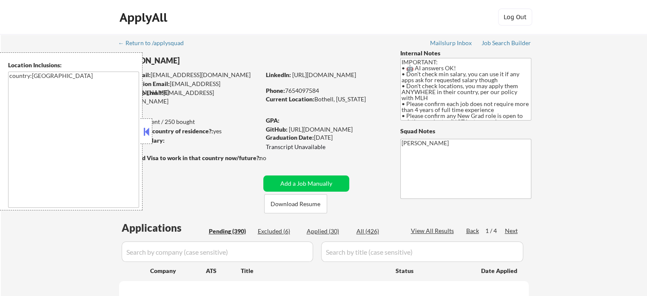
select select ""pending""
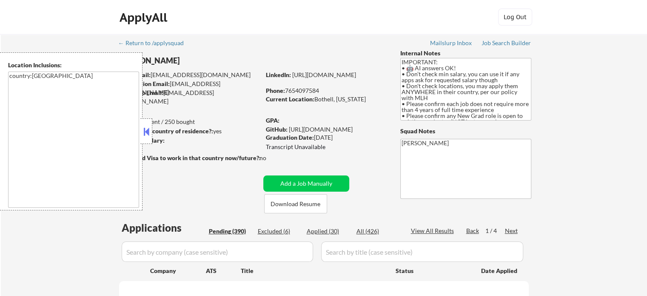
select select ""pending""
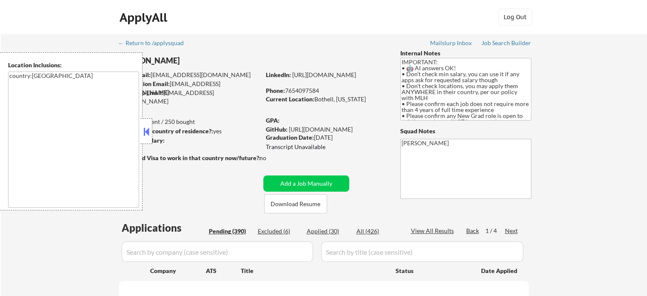
select select ""pending""
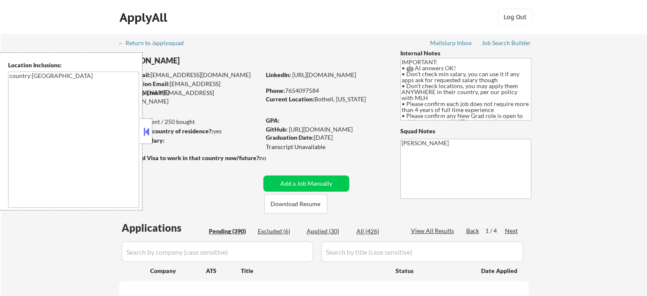
select select ""pending""
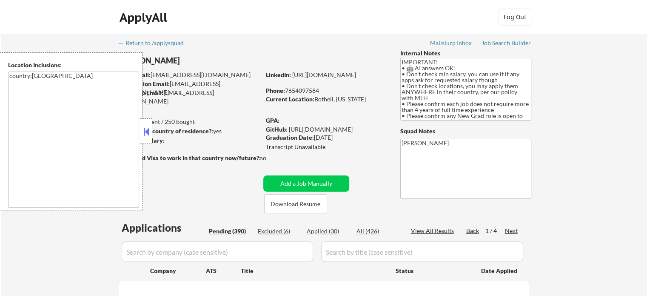
select select ""pending""
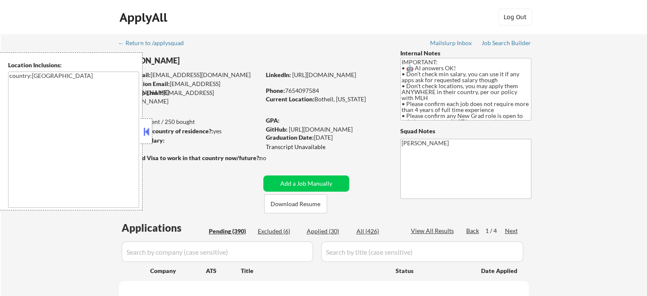
select select ""pending""
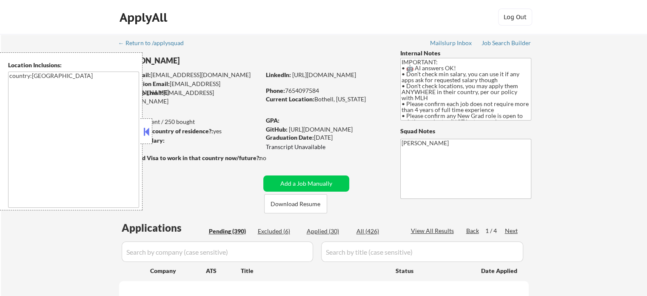
select select ""pending""
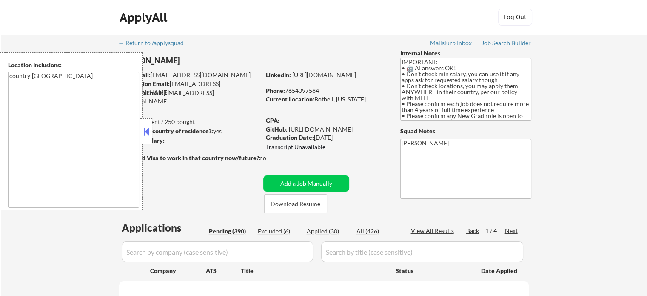
select select ""pending""
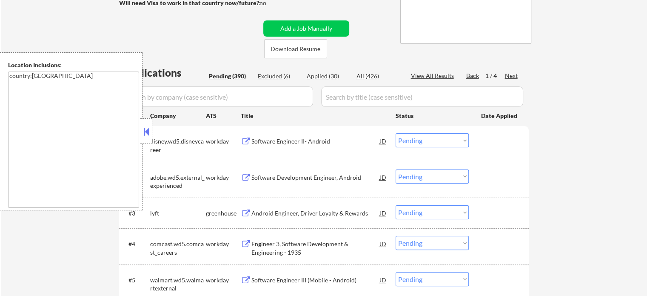
scroll to position [170, 0]
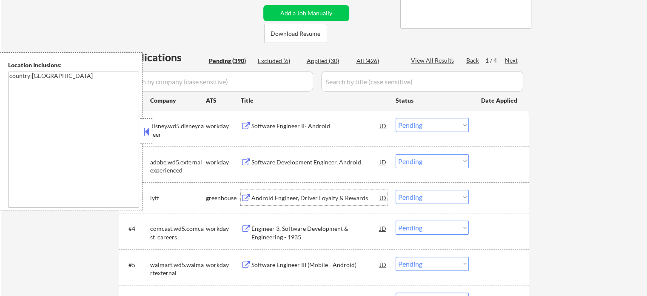
click at [296, 199] on div "Android Engineer, Driver Loyalty & Rewards" at bounding box center [315, 198] width 128 height 9
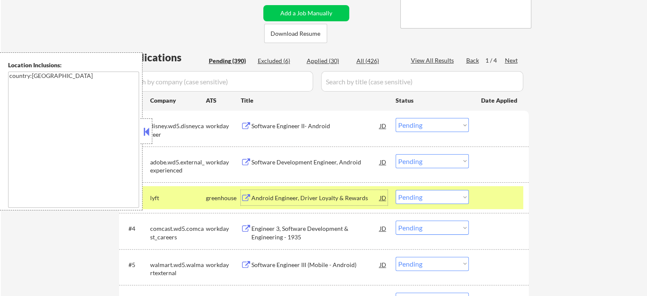
click at [509, 200] on div at bounding box center [499, 197] width 37 height 15
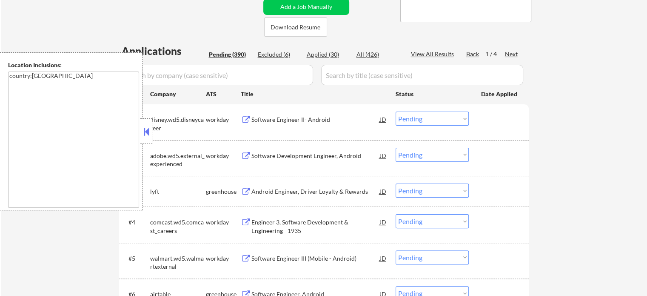
scroll to position [298, 0]
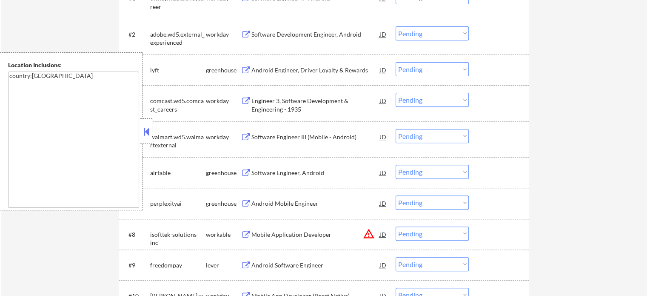
click at [289, 203] on div "Android Mobile Engineer" at bounding box center [315, 203] width 128 height 9
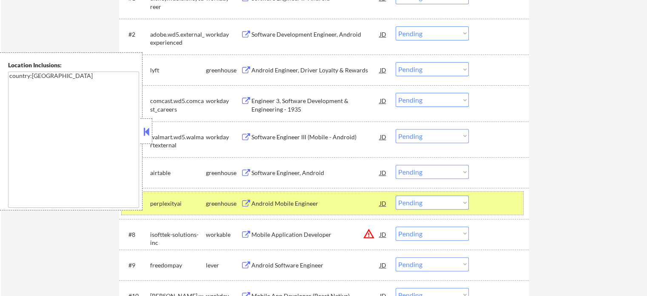
click at [490, 196] on div at bounding box center [499, 202] width 37 height 15
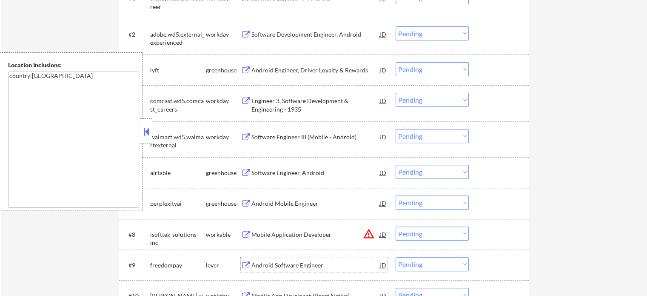
click at [271, 260] on div "Android Software Engineer" at bounding box center [315, 264] width 128 height 15
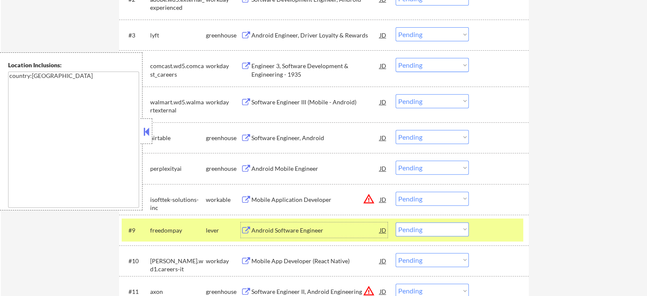
scroll to position [383, 0]
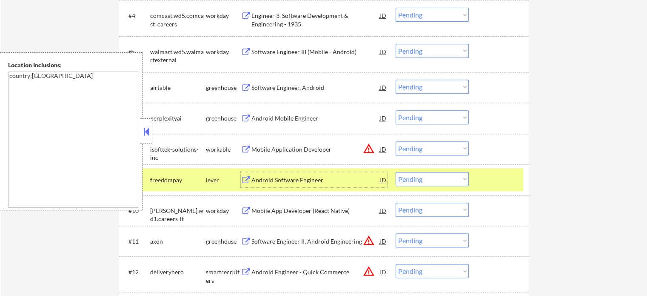
click at [485, 187] on div at bounding box center [499, 179] width 37 height 15
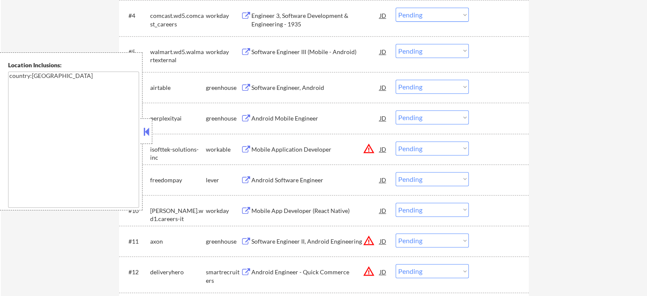
click at [289, 241] on div "Software Engineer II, Android Engineering" at bounding box center [315, 241] width 128 height 9
